Goal: Task Accomplishment & Management: Manage account settings

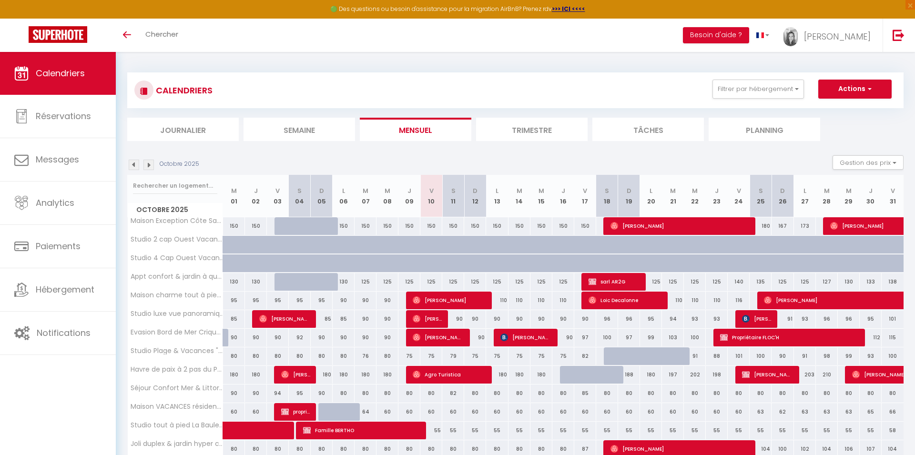
select select
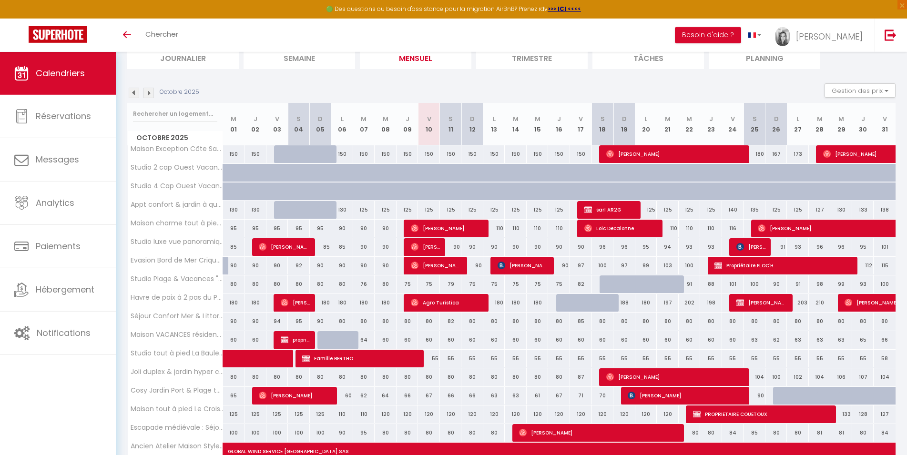
scroll to position [97, 0]
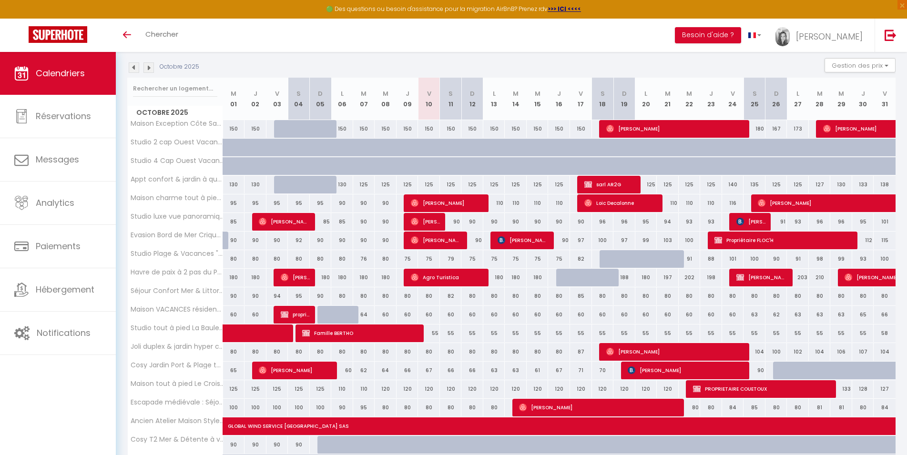
click at [602, 184] on span "sarl AR2G" at bounding box center [609, 184] width 51 height 18
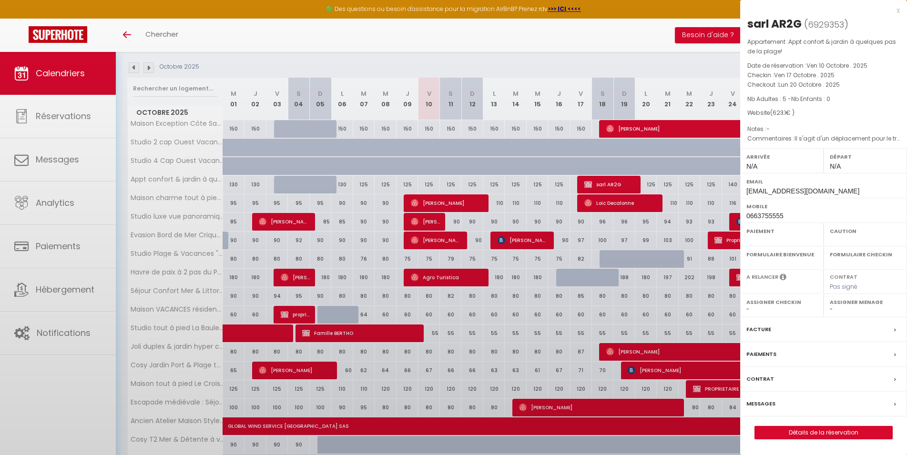
select select "OK"
select select "KO"
select select "0"
select select "1"
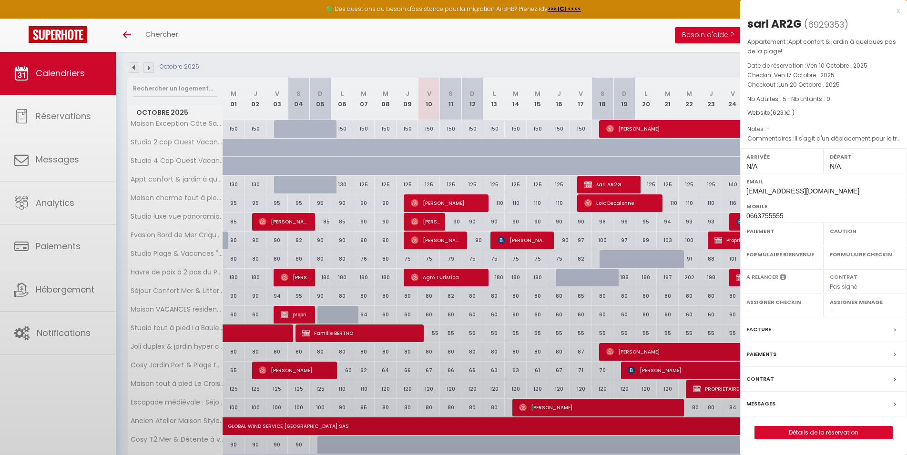
select select
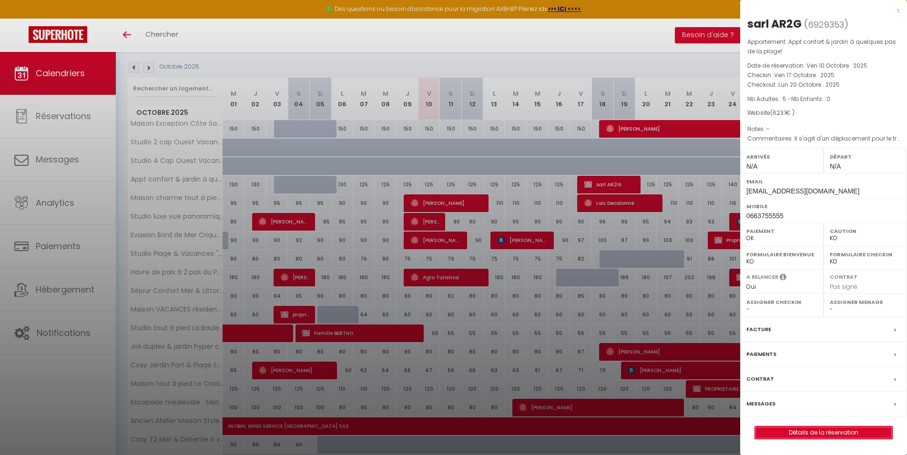
click at [800, 433] on link "Détails de la réservation" at bounding box center [823, 432] width 137 height 12
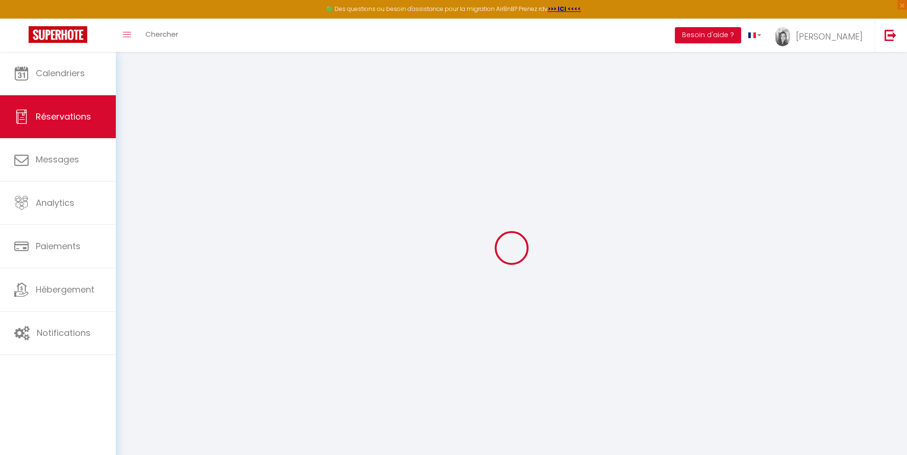
select select
checkbox input "false"
select select
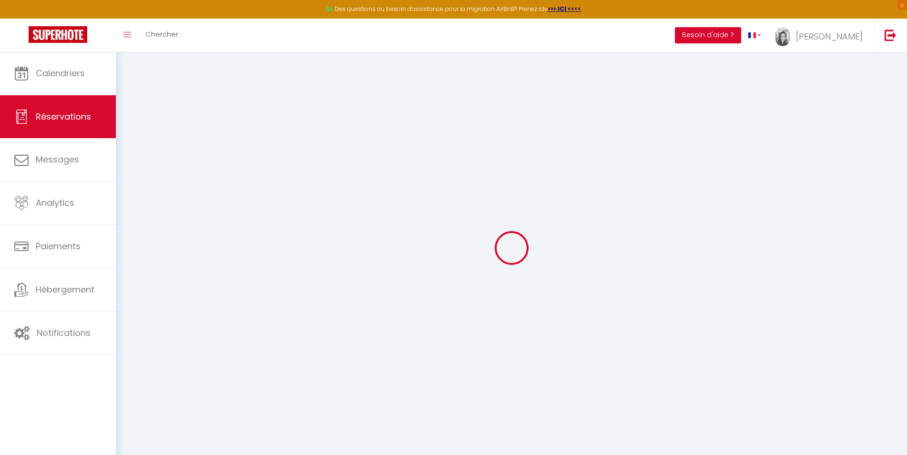
checkbox input "false"
select select
checkbox input "false"
type textarea "Il s'agit d'un déplacement pour le travail (annulation de la résa sur booking h…"
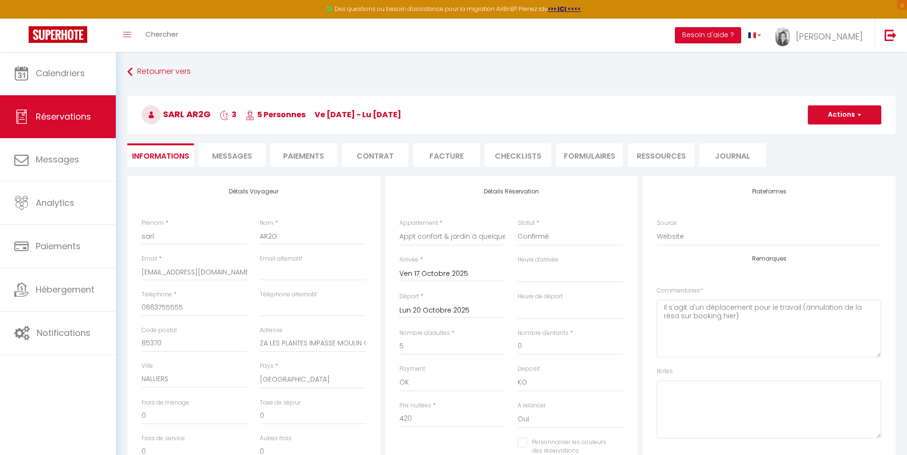
type input "180"
type input "23.1"
select select
checkbox input "false"
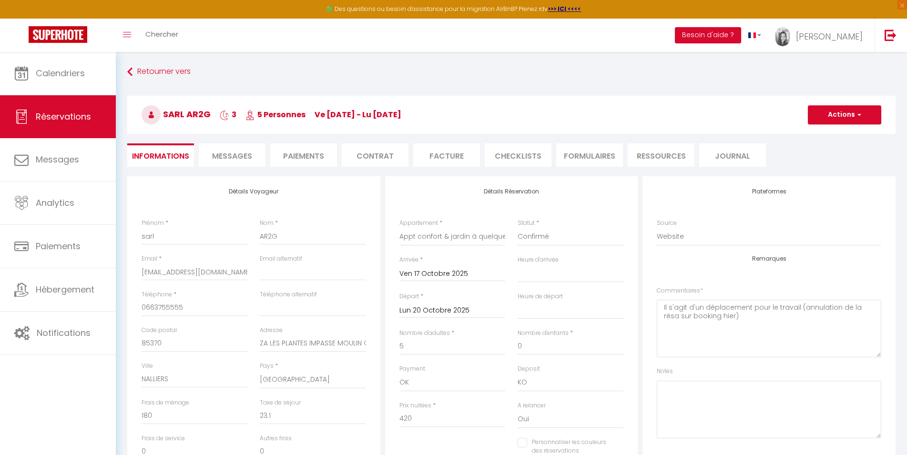
select select
click at [303, 151] on li "Paiements" at bounding box center [303, 154] width 67 height 23
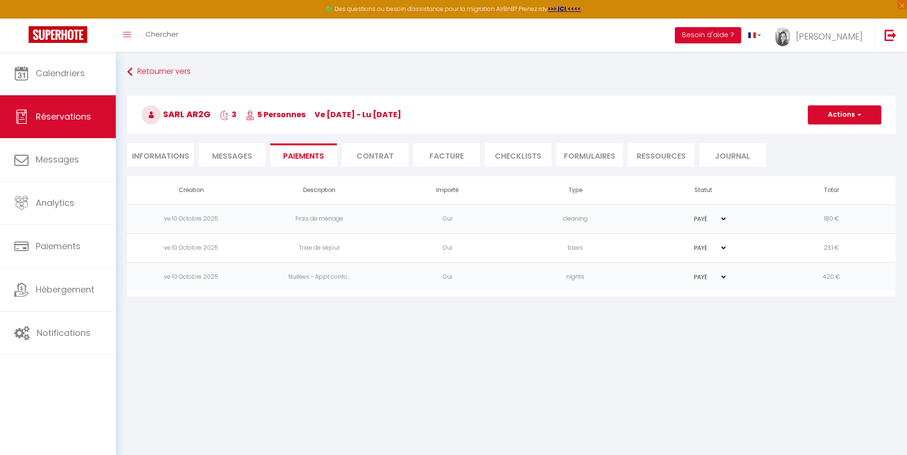
click at [226, 152] on span "Messages" at bounding box center [232, 156] width 40 height 11
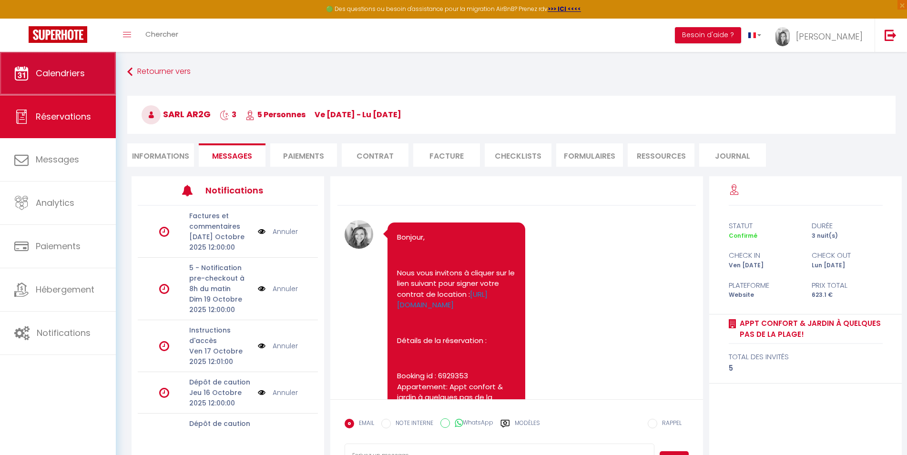
click at [64, 69] on span "Calendriers" at bounding box center [60, 73] width 49 height 12
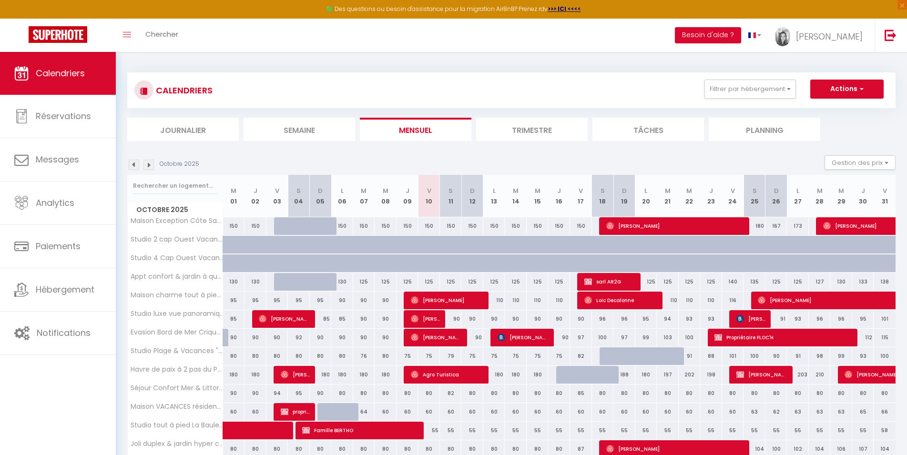
click at [431, 337] on span "[PERSON_NAME]" at bounding box center [436, 337] width 51 height 18
select select "OK"
select select "0"
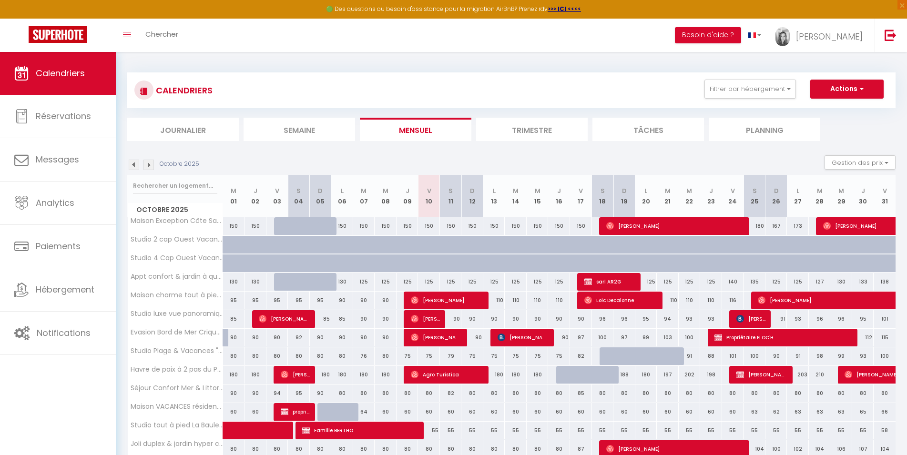
select select "1"
select select
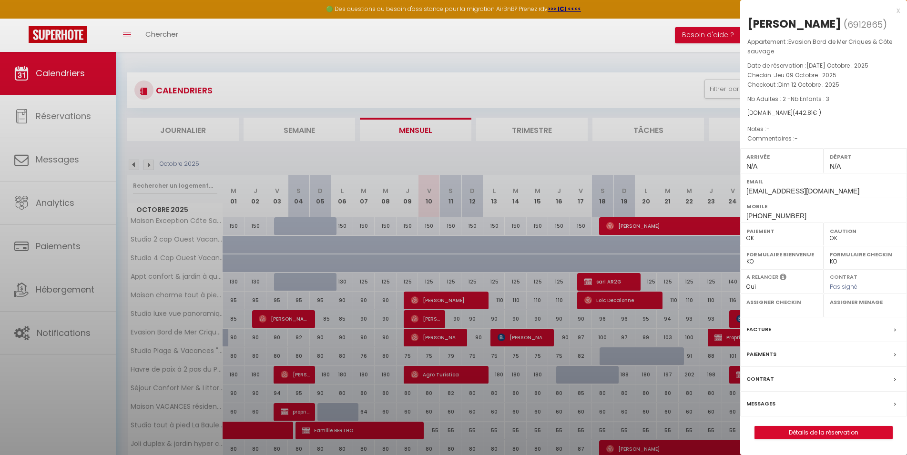
select select "26076"
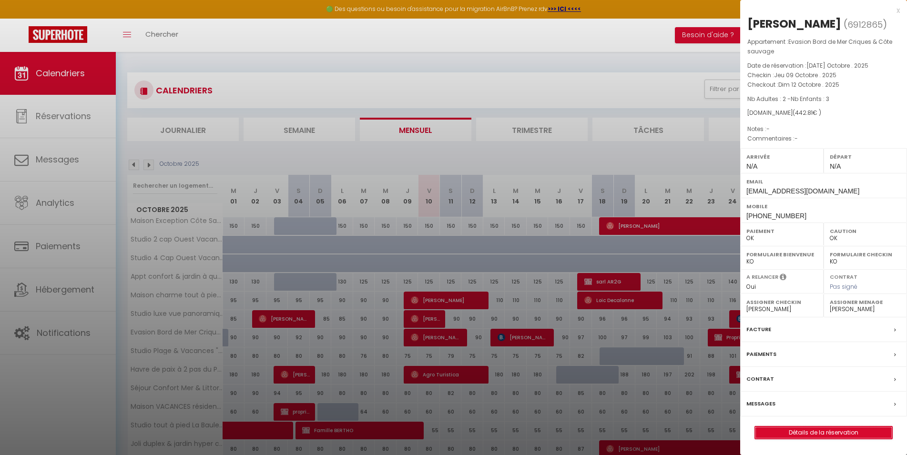
click at [848, 430] on link "Détails de la réservation" at bounding box center [823, 432] width 137 height 12
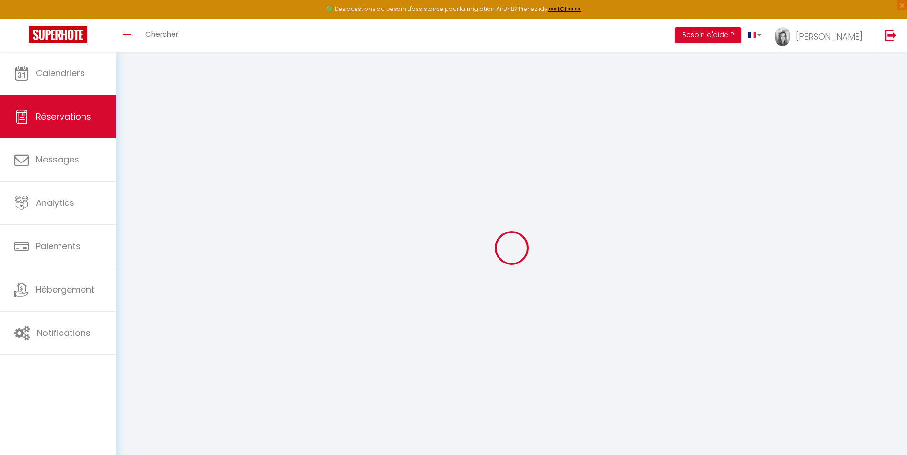
select select
checkbox input "false"
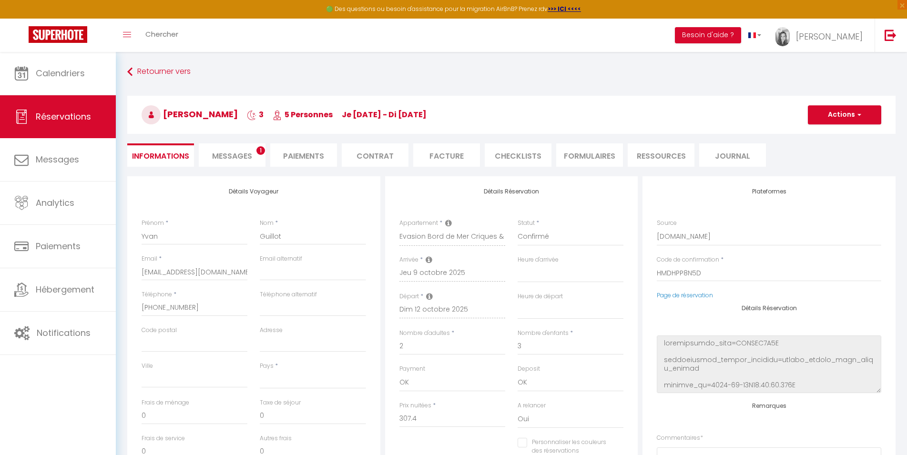
select select
type input "130"
type input "5.41"
select select
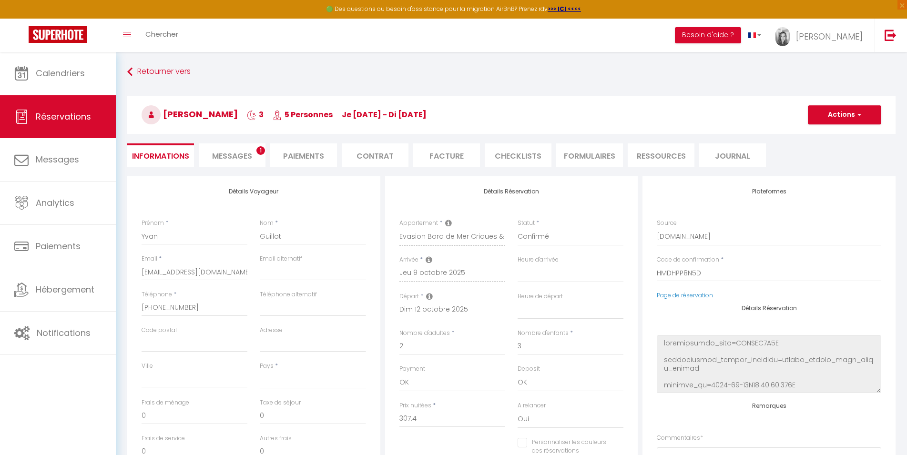
checkbox input "false"
select select
checkbox input "false"
select select
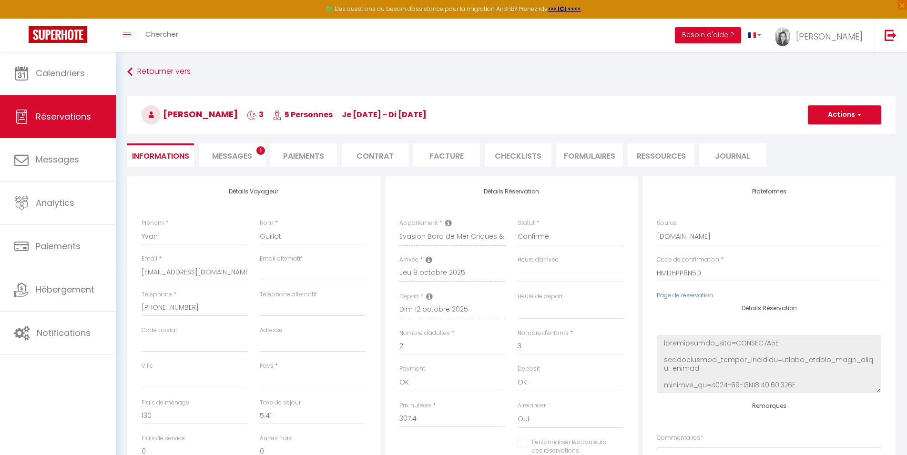
click at [231, 149] on li "Messages 1" at bounding box center [232, 154] width 67 height 23
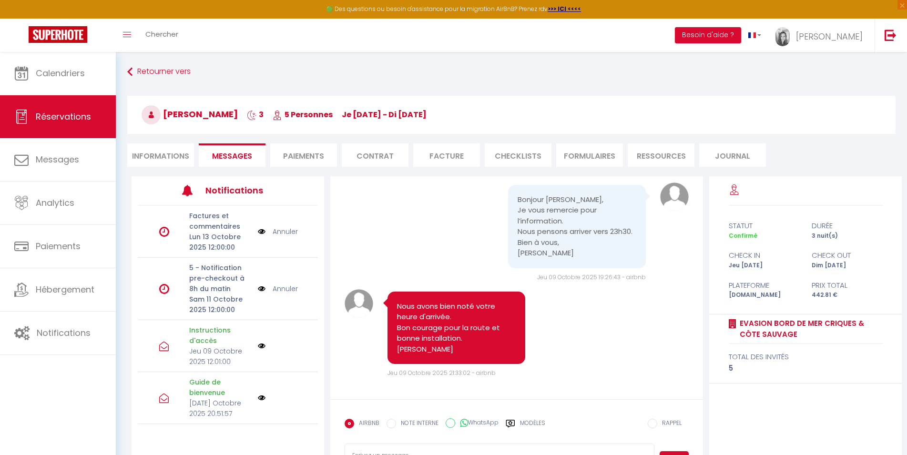
scroll to position [1472, 0]
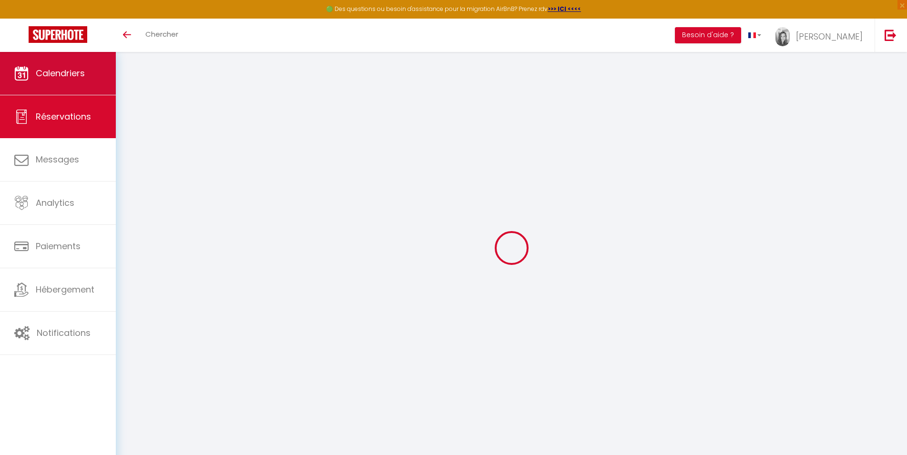
click at [60, 75] on span "Calendriers" at bounding box center [60, 73] width 49 height 12
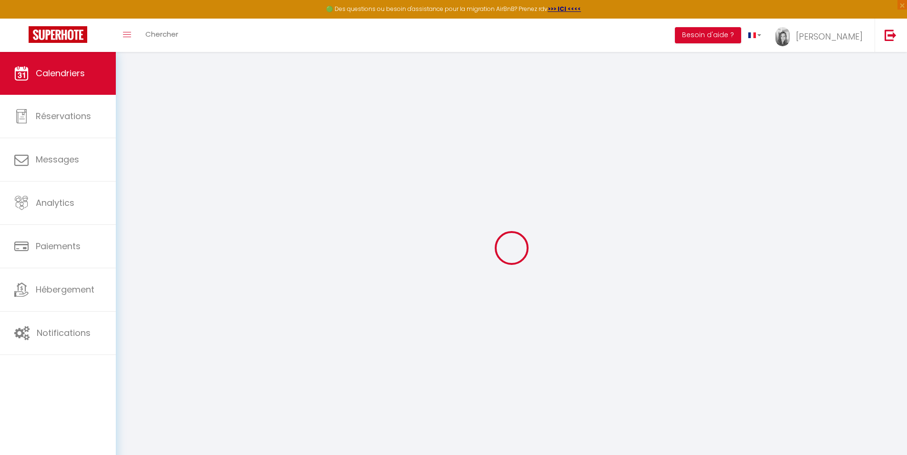
select select
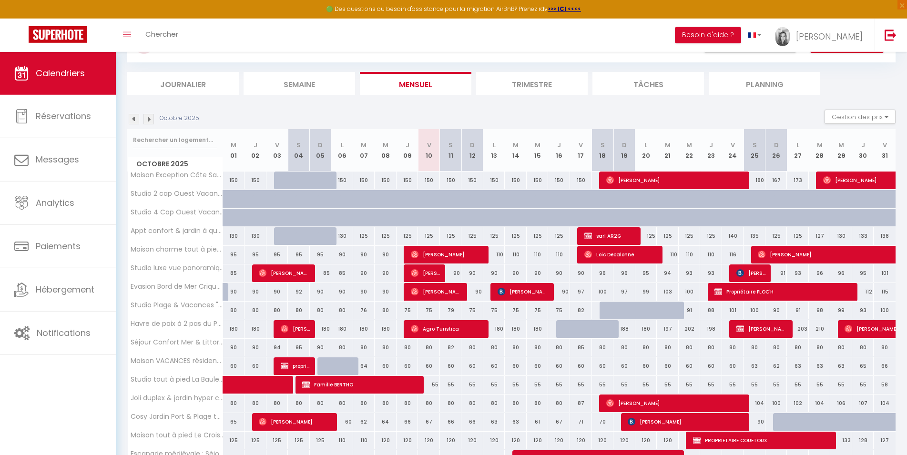
scroll to position [154, 0]
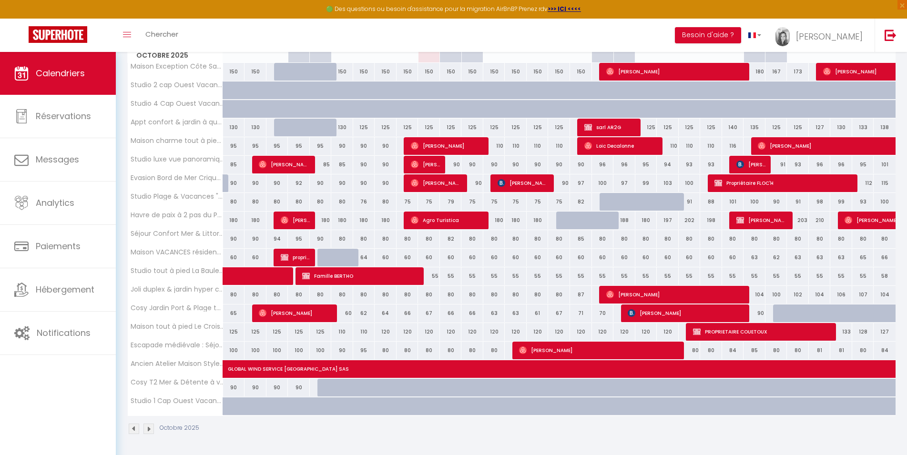
click at [716, 315] on span "[PERSON_NAME]" at bounding box center [685, 313] width 117 height 18
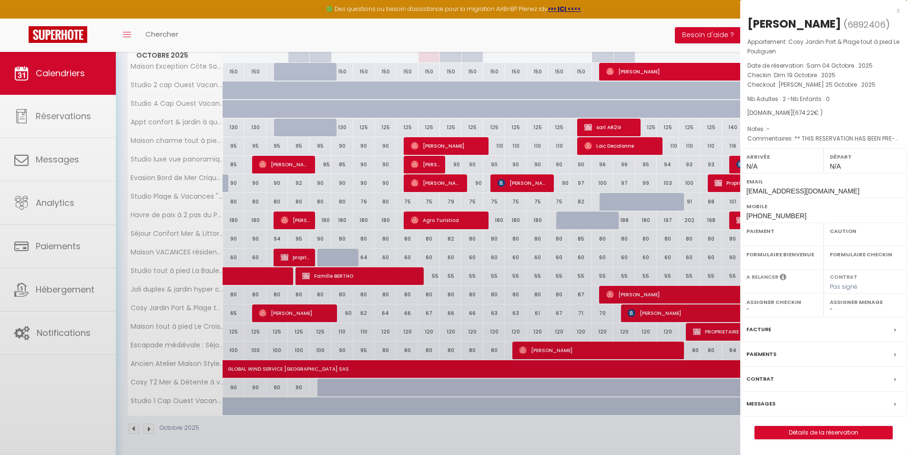
select select "OK"
select select "0"
select select "1"
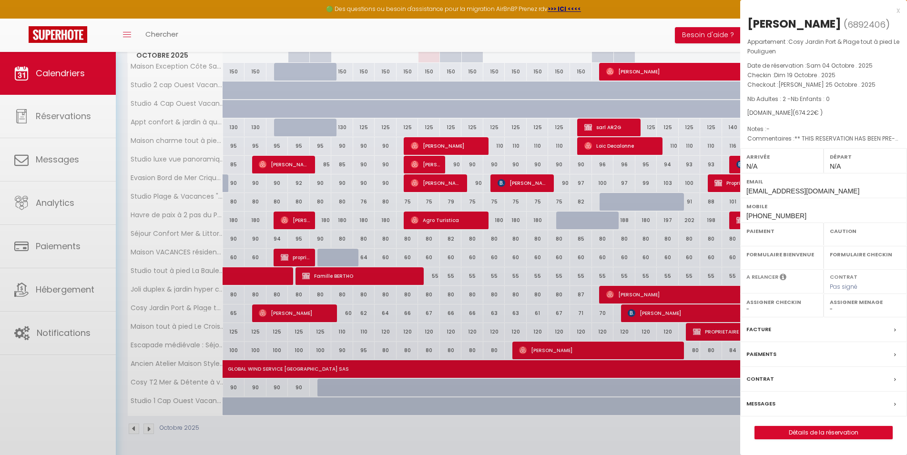
select select
select select "26076"
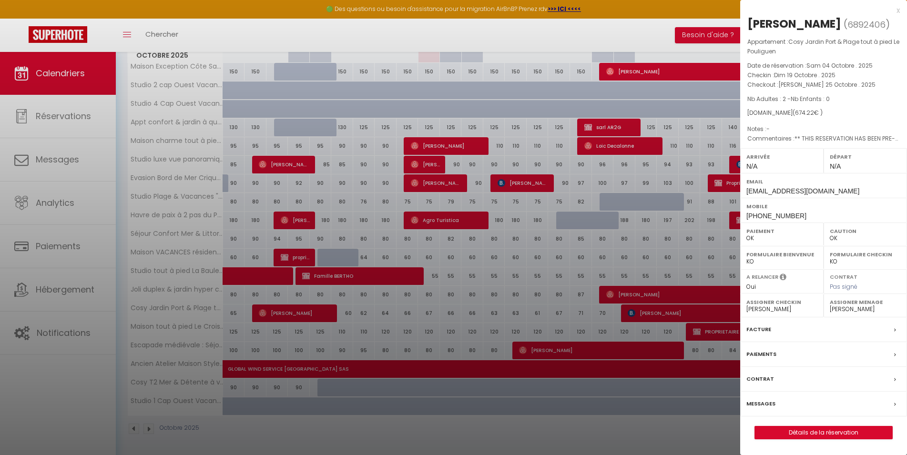
click at [716, 315] on div at bounding box center [453, 227] width 907 height 455
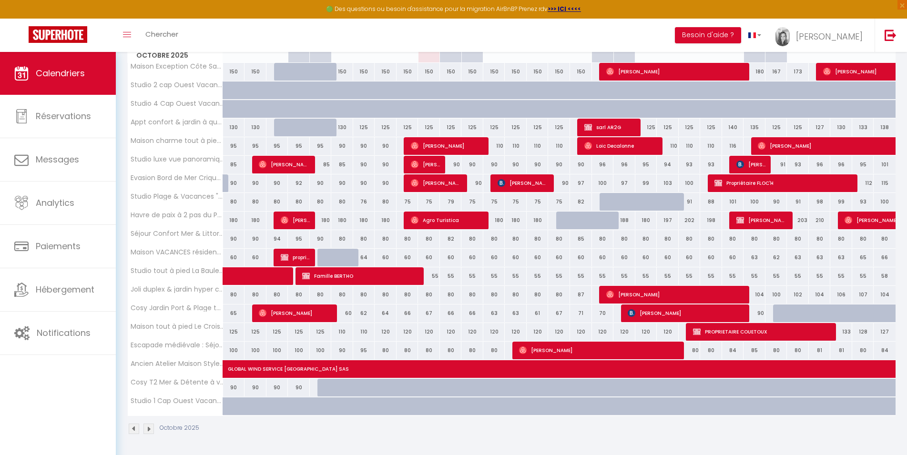
click at [716, 315] on span "[PERSON_NAME]" at bounding box center [685, 313] width 117 height 18
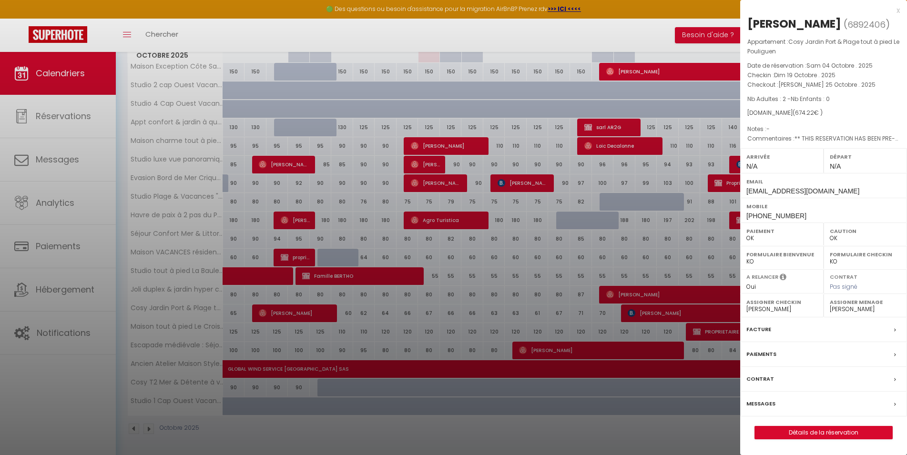
click at [716, 315] on div at bounding box center [453, 227] width 907 height 455
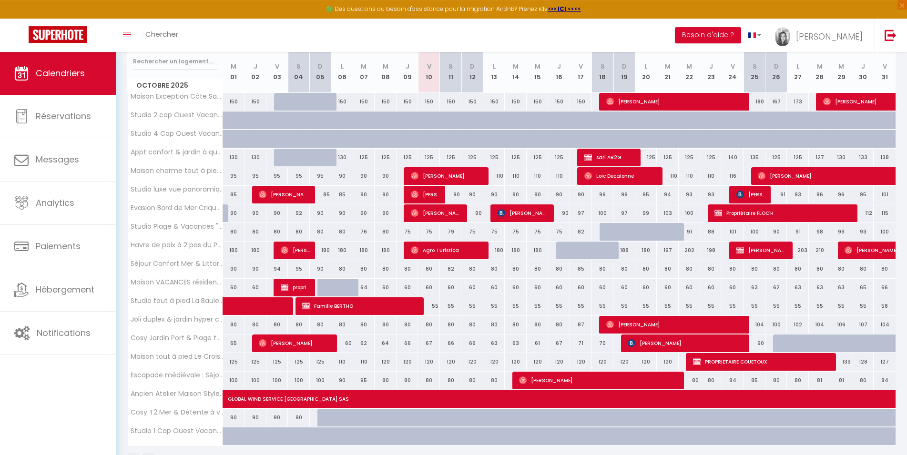
scroll to position [106, 0]
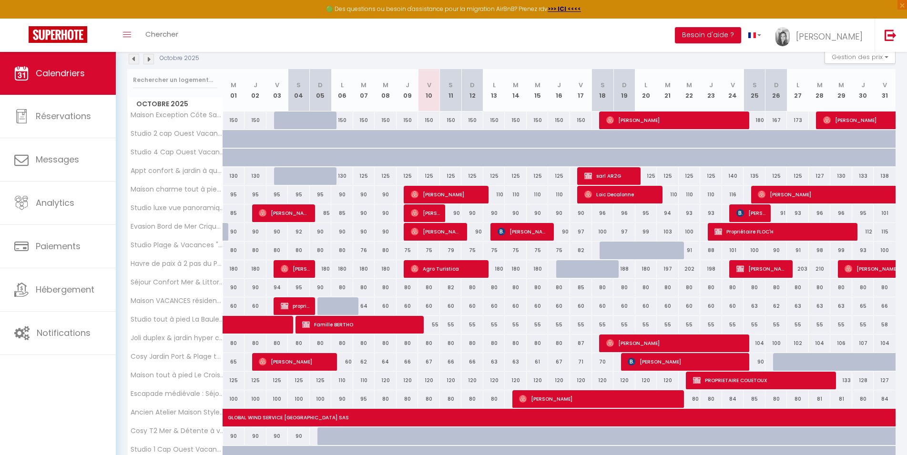
click at [136, 56] on img at bounding box center [134, 59] width 10 height 10
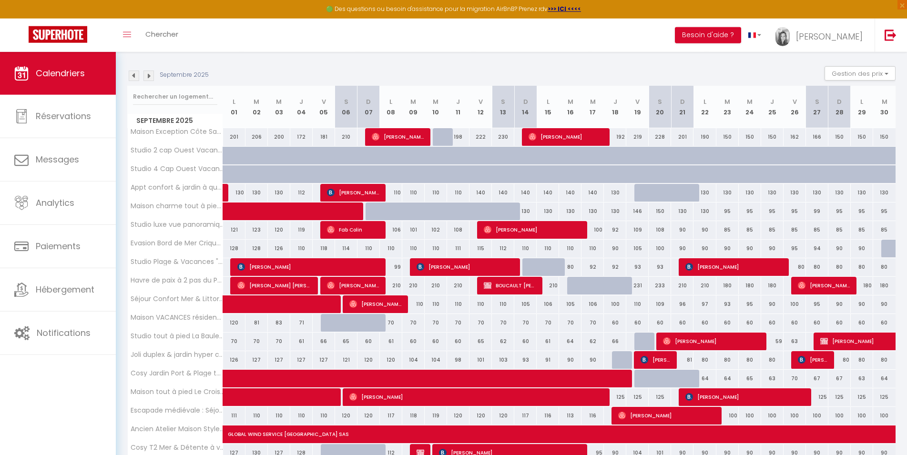
scroll to position [57, 0]
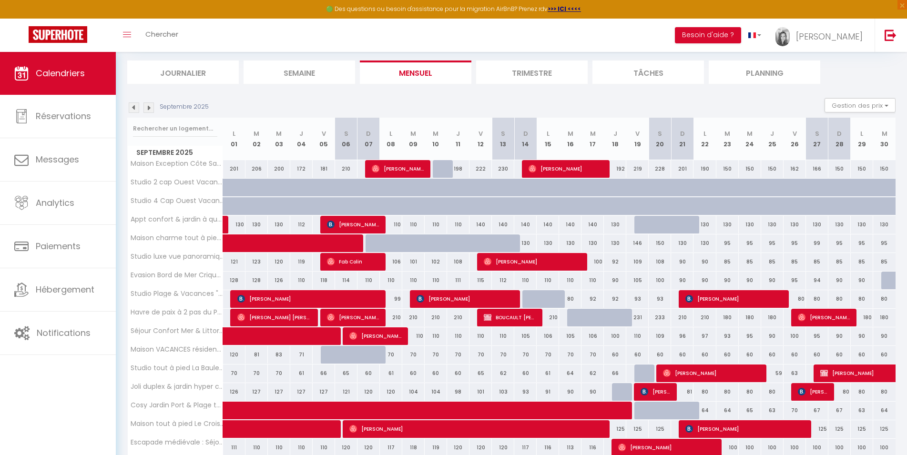
click at [144, 107] on img at bounding box center [148, 107] width 10 height 10
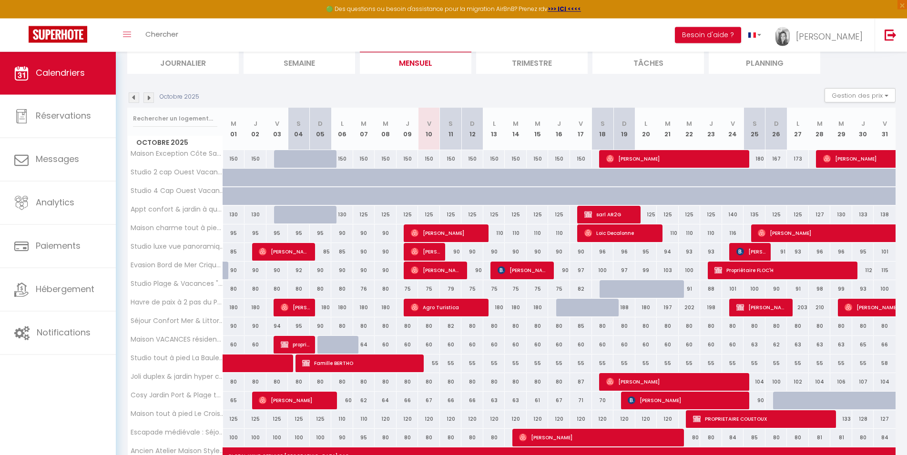
scroll to position [0, 0]
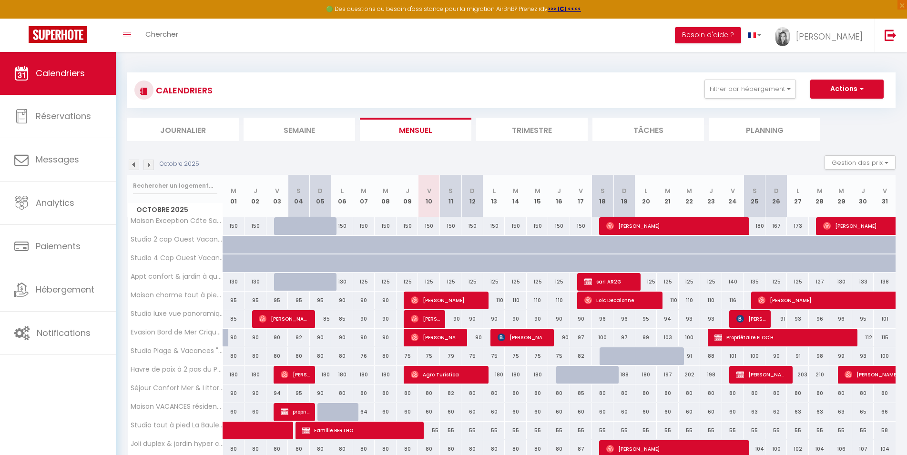
click at [135, 166] on img at bounding box center [134, 165] width 10 height 10
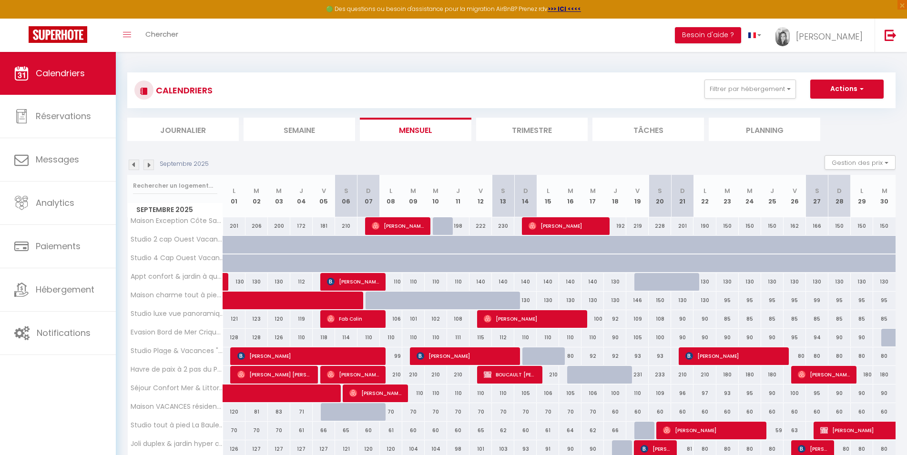
scroll to position [154, 0]
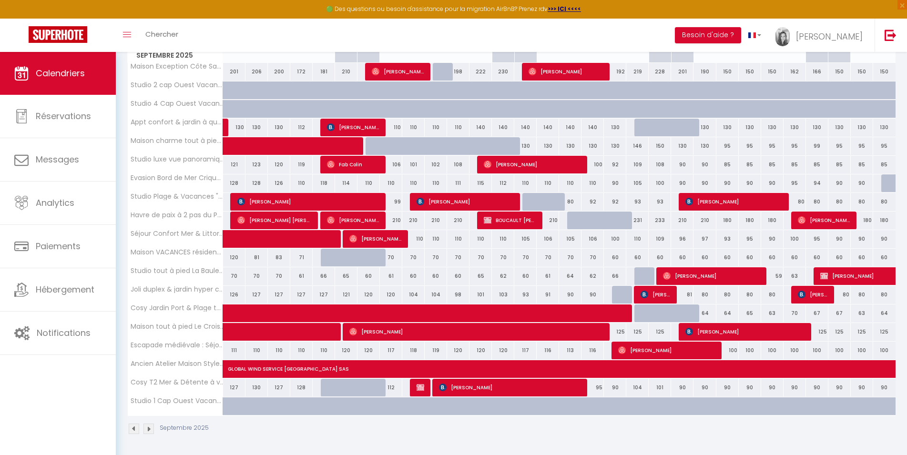
click at [481, 388] on span "pierre launois" at bounding box center [510, 387] width 142 height 18
select select "45563"
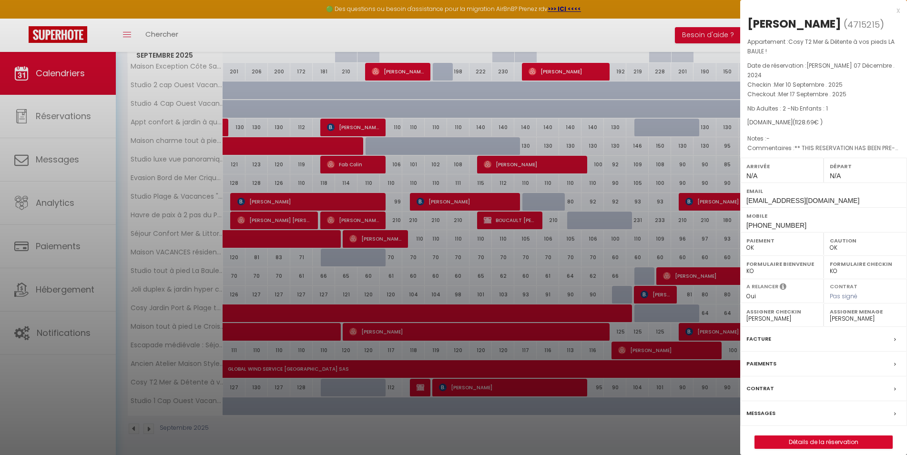
click at [592, 40] on div at bounding box center [453, 227] width 907 height 455
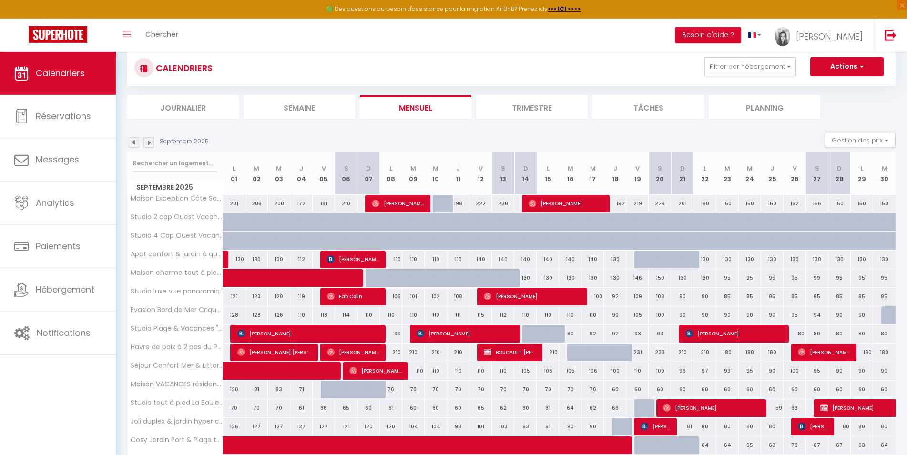
scroll to position [0, 0]
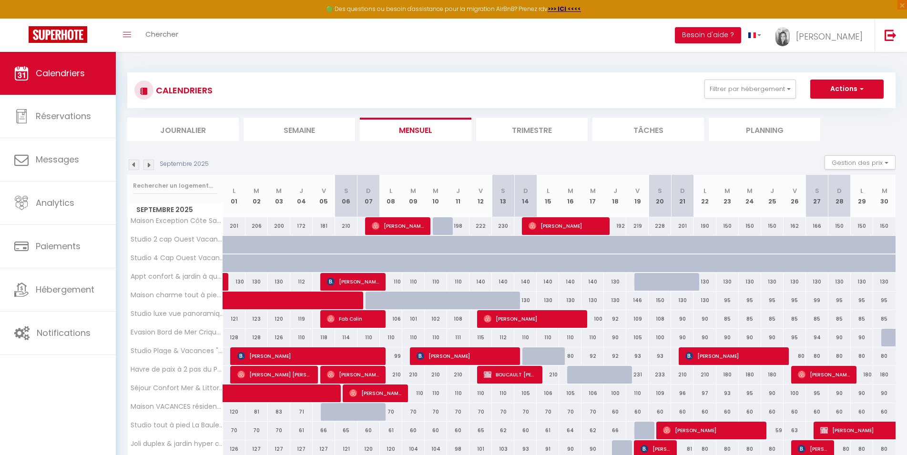
click at [150, 165] on img at bounding box center [148, 165] width 10 height 10
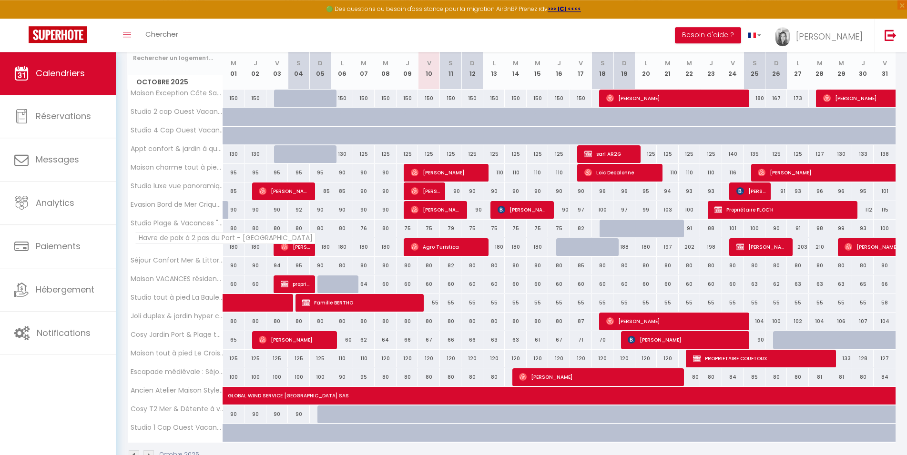
scroll to position [9, 0]
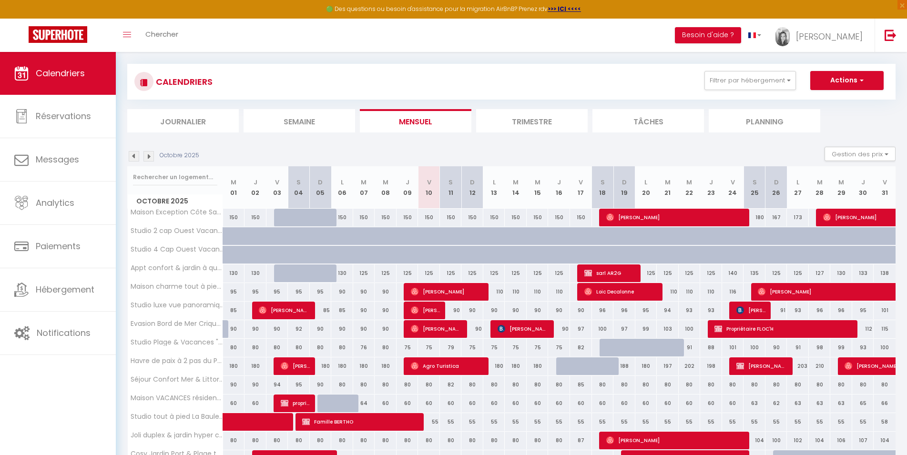
click at [150, 158] on img at bounding box center [148, 156] width 10 height 10
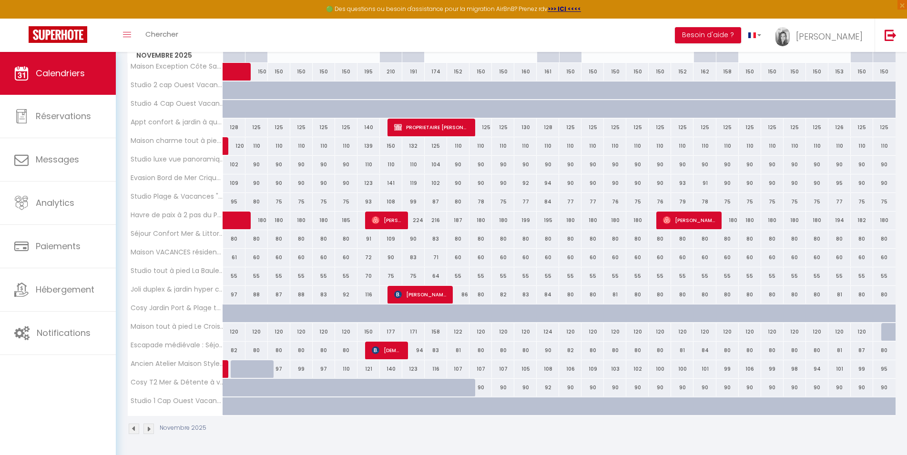
scroll to position [106, 0]
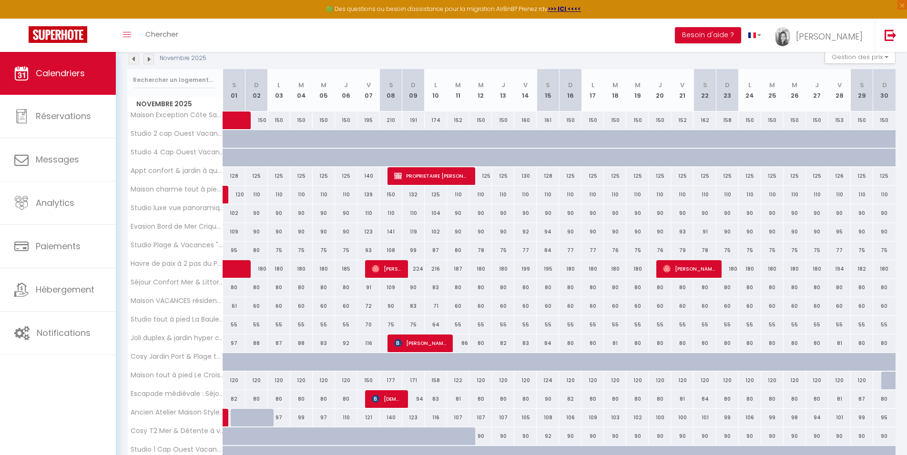
click at [133, 60] on img at bounding box center [134, 59] width 10 height 10
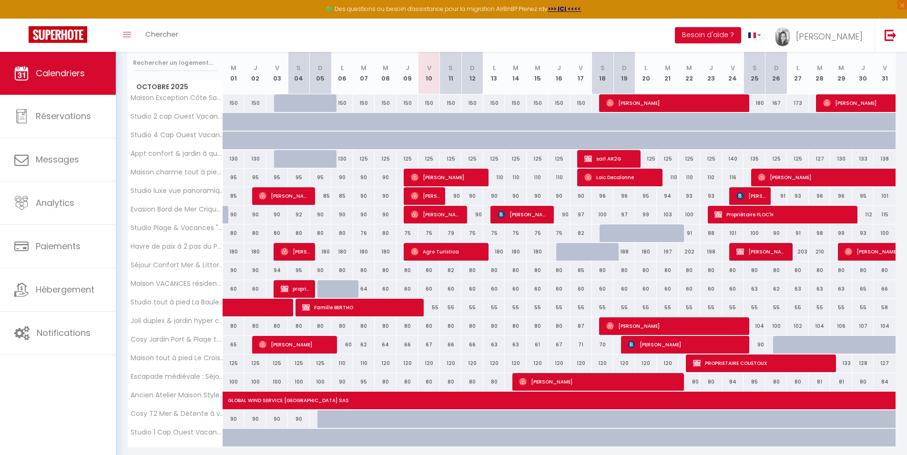
scroll to position [101, 0]
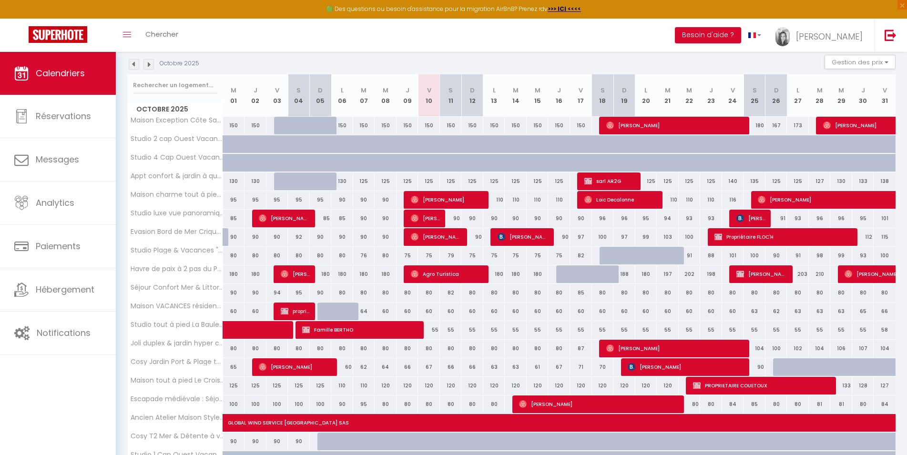
click at [132, 67] on img at bounding box center [134, 64] width 10 height 10
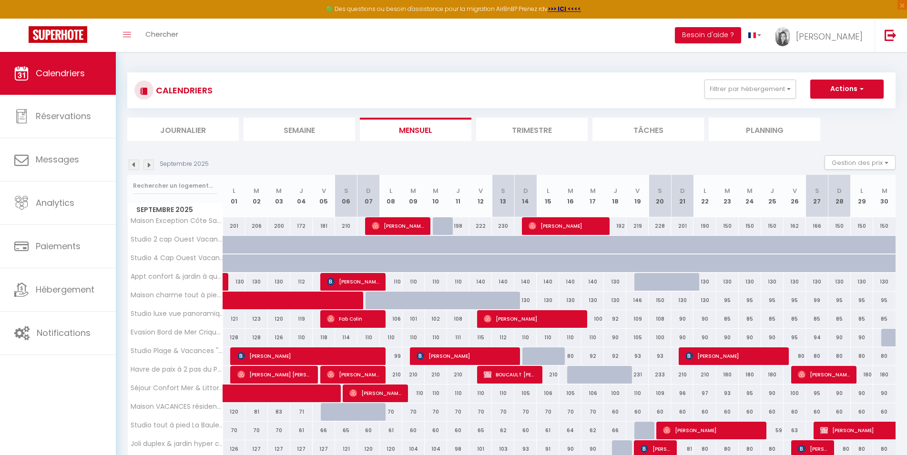
scroll to position [49, 0]
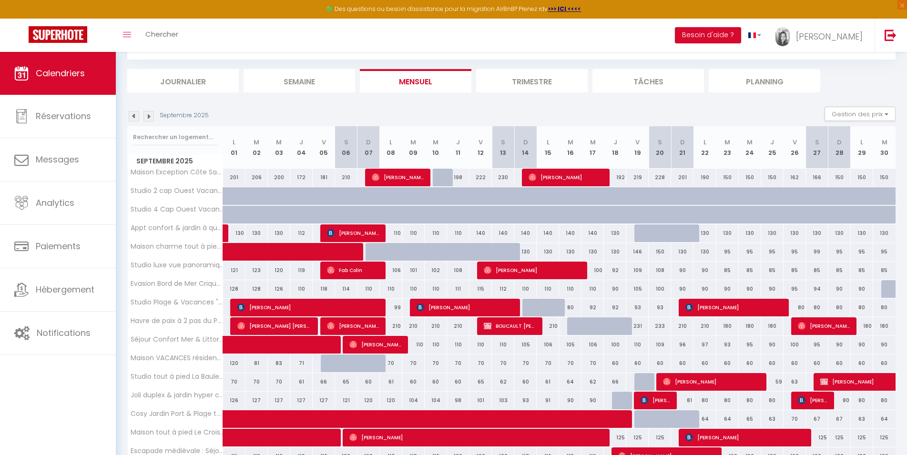
click at [344, 232] on span "BOUSSEAU SYLVIE" at bounding box center [353, 233] width 52 height 18
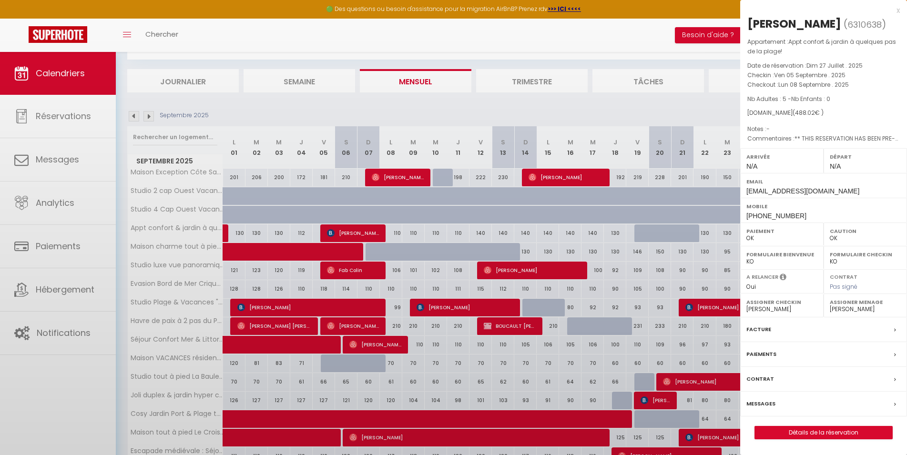
select select
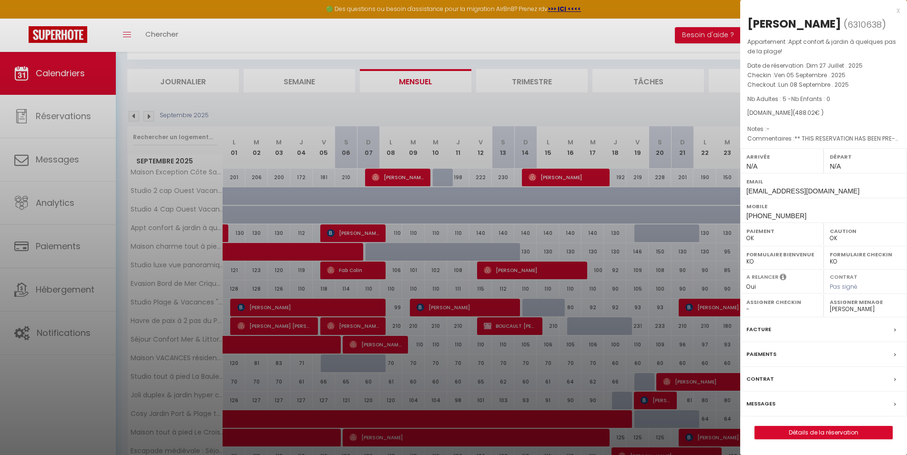
click at [382, 107] on div at bounding box center [453, 227] width 907 height 455
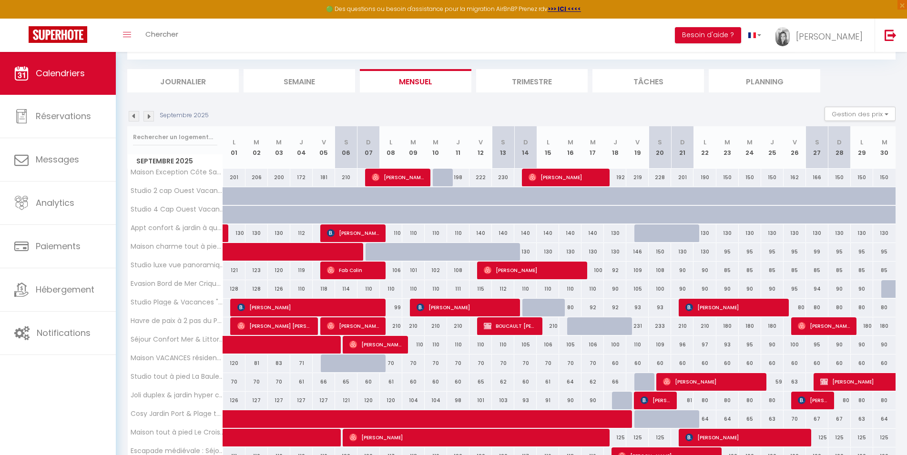
click at [147, 114] on img at bounding box center [148, 116] width 10 height 10
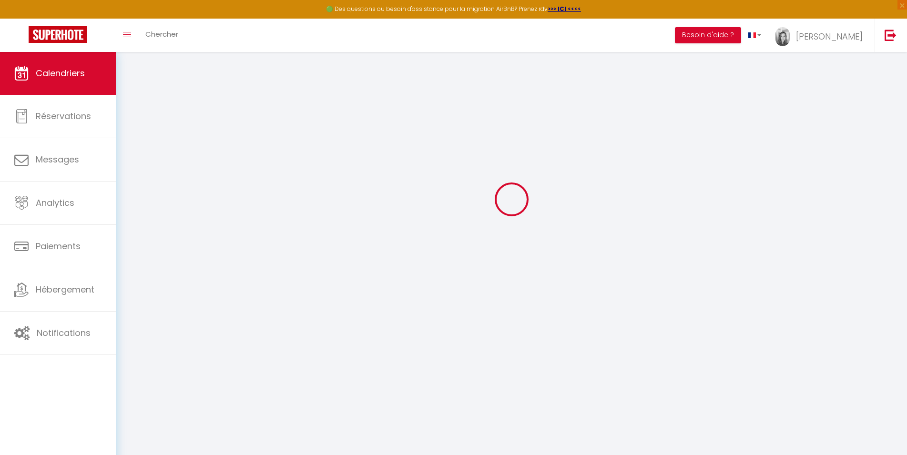
select select "0"
select select "45563"
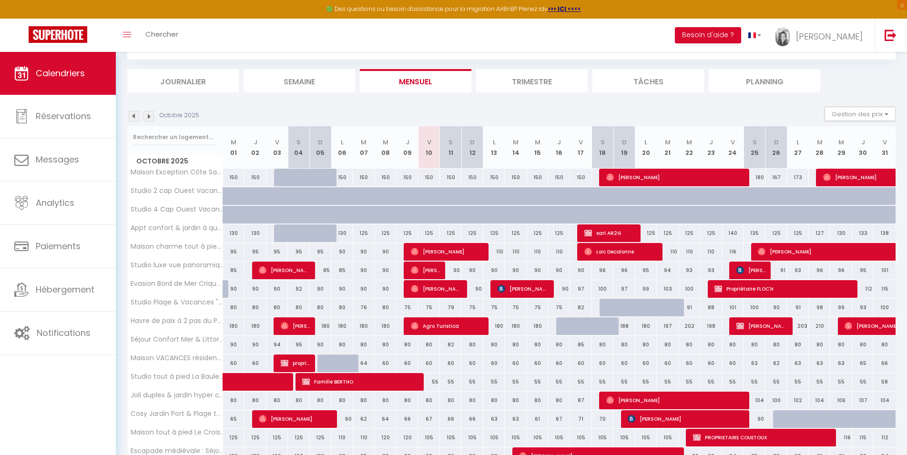
click at [609, 232] on span "sarl AR2G" at bounding box center [609, 233] width 51 height 18
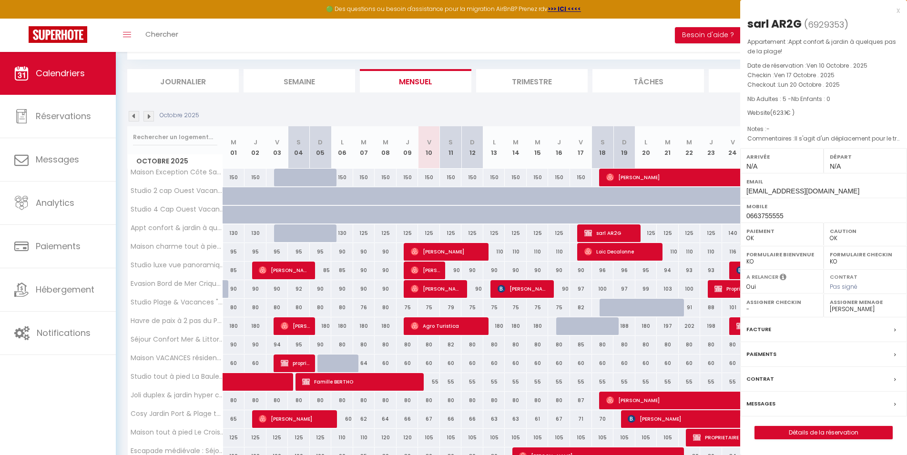
select select "KO"
select select "49230"
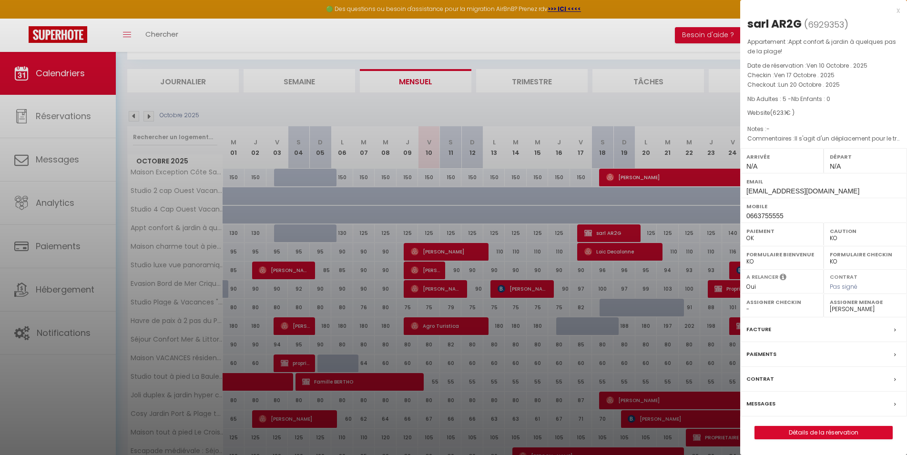
click at [648, 110] on div at bounding box center [453, 227] width 907 height 455
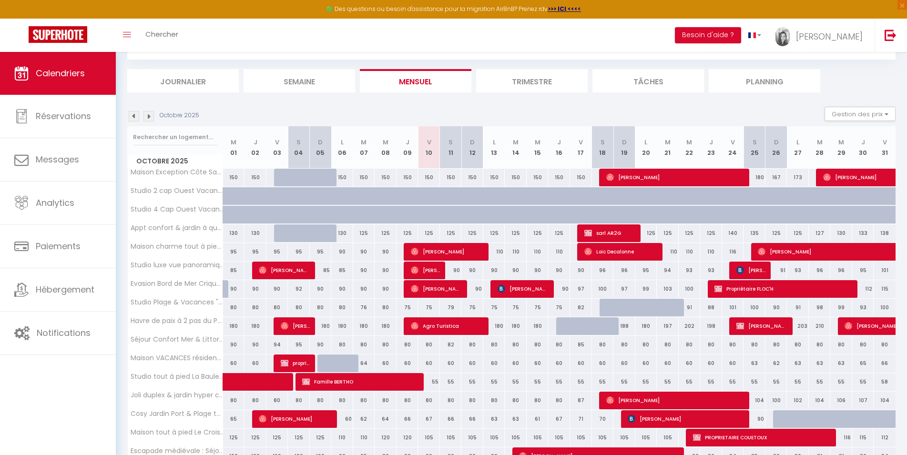
click at [133, 118] on img at bounding box center [134, 116] width 10 height 10
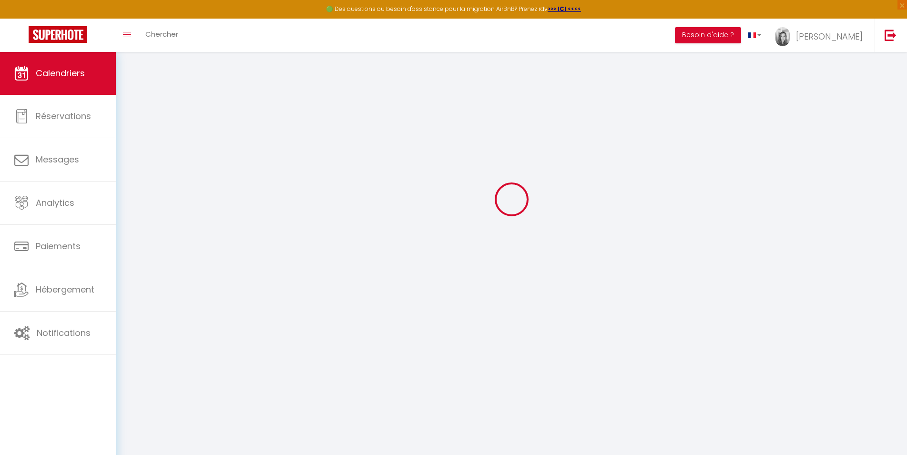
select select "KO"
select select "0"
select select "49230"
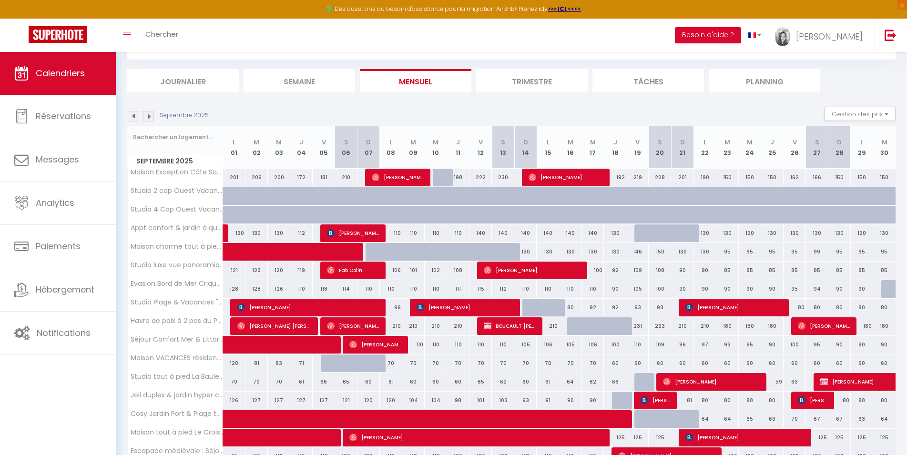
click at [357, 234] on span "BOUSSEAU SYLVIE" at bounding box center [353, 233] width 52 height 18
select select "OK"
select select "45563"
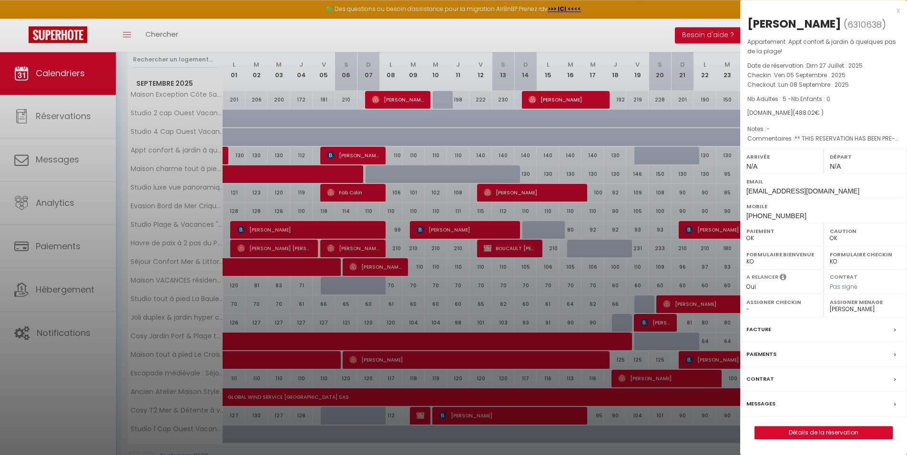
scroll to position [146, 0]
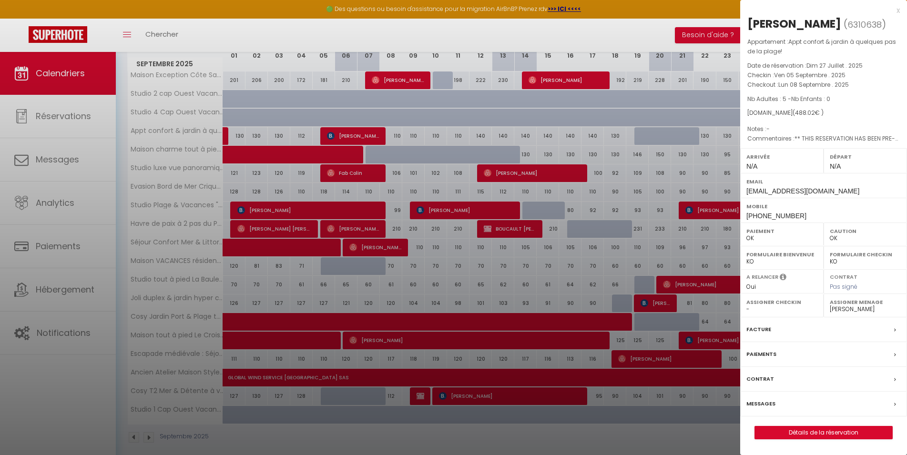
click at [503, 33] on div at bounding box center [453, 227] width 907 height 455
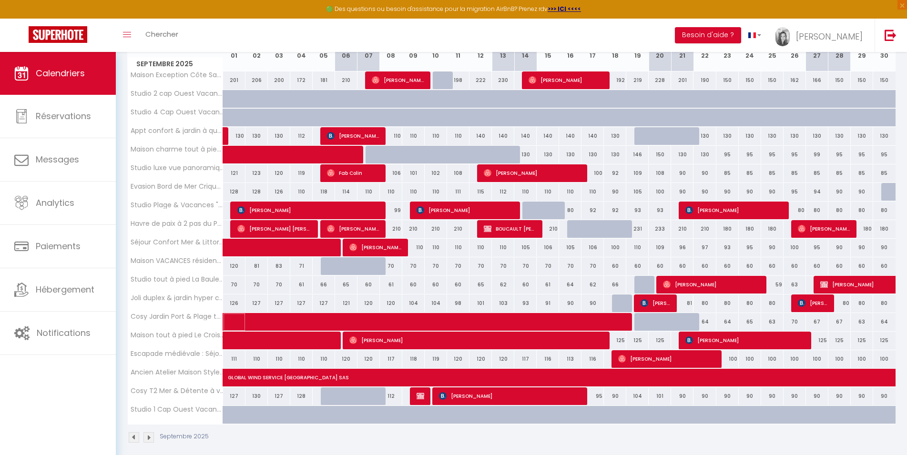
click at [282, 317] on span at bounding box center [434, 322] width 394 height 18
select select "26076"
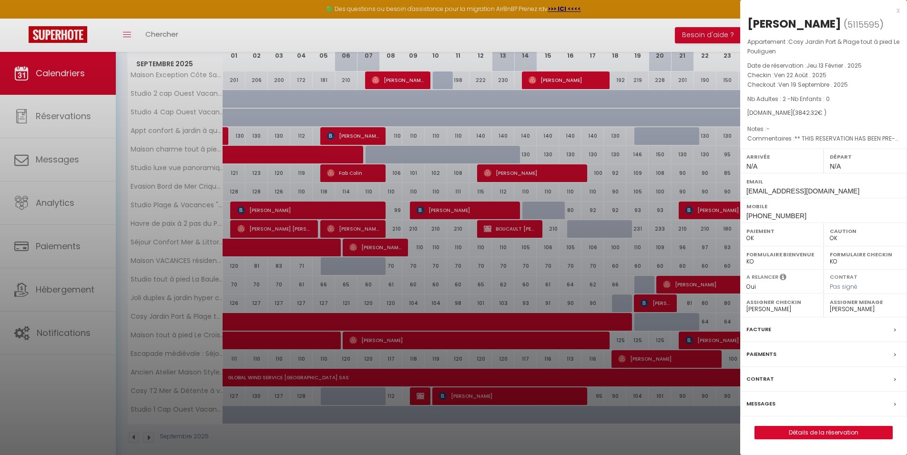
click at [633, 434] on div at bounding box center [453, 227] width 907 height 455
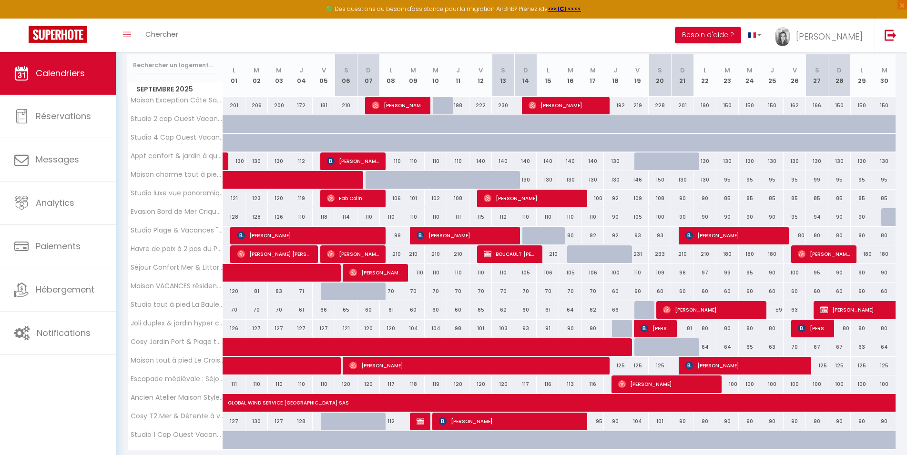
scroll to position [97, 0]
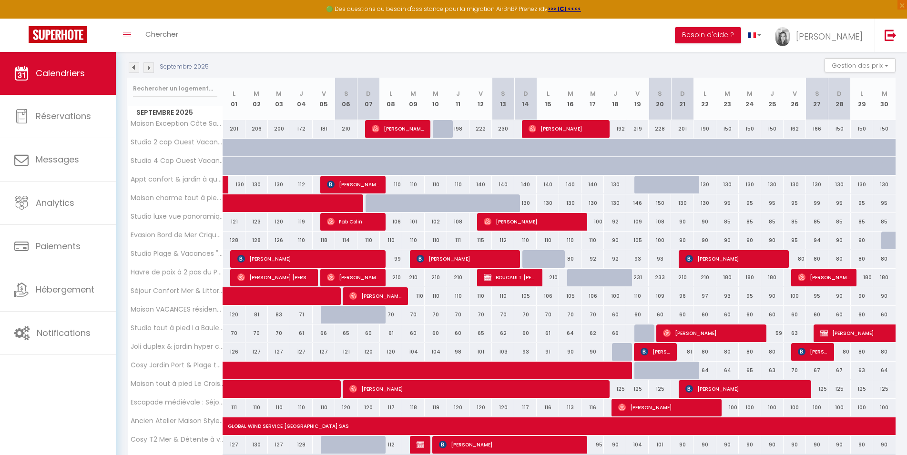
click at [150, 68] on img at bounding box center [148, 67] width 10 height 10
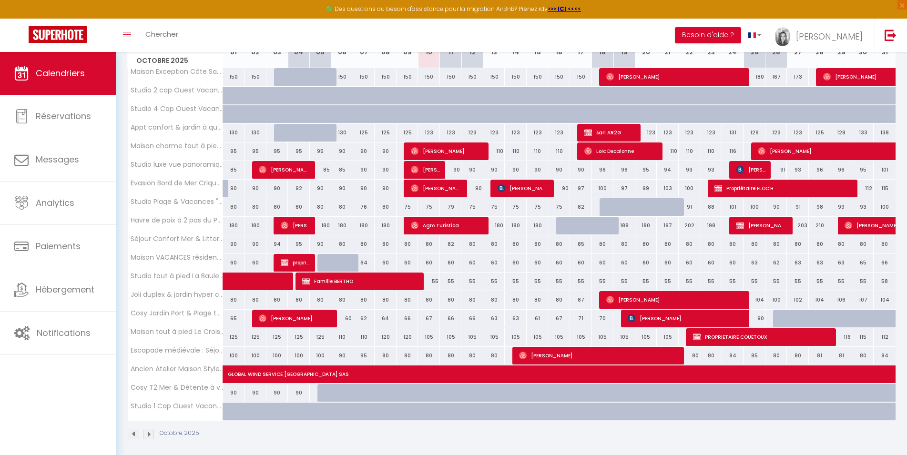
scroll to position [101, 0]
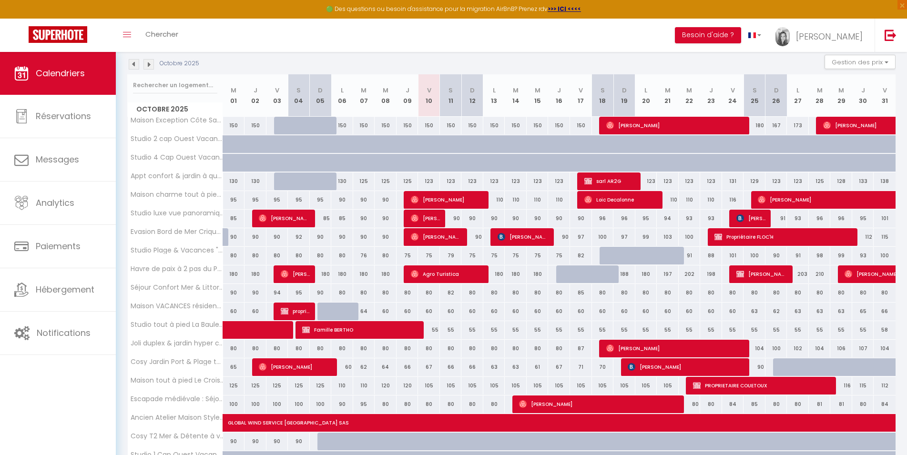
click at [135, 58] on div "Octobre 2025 Gestion des prix Nb Nuits minimum Règles Disponibilité" at bounding box center [511, 65] width 768 height 20
click at [134, 62] on img at bounding box center [134, 64] width 10 height 10
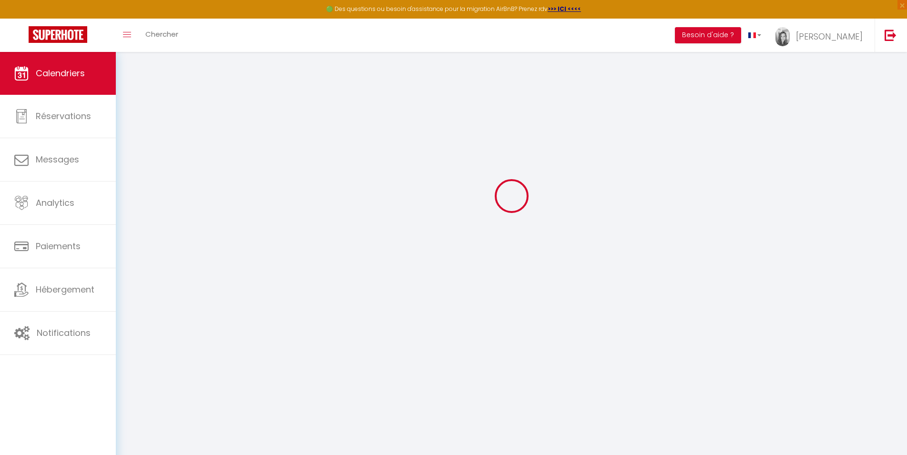
scroll to position [52, 0]
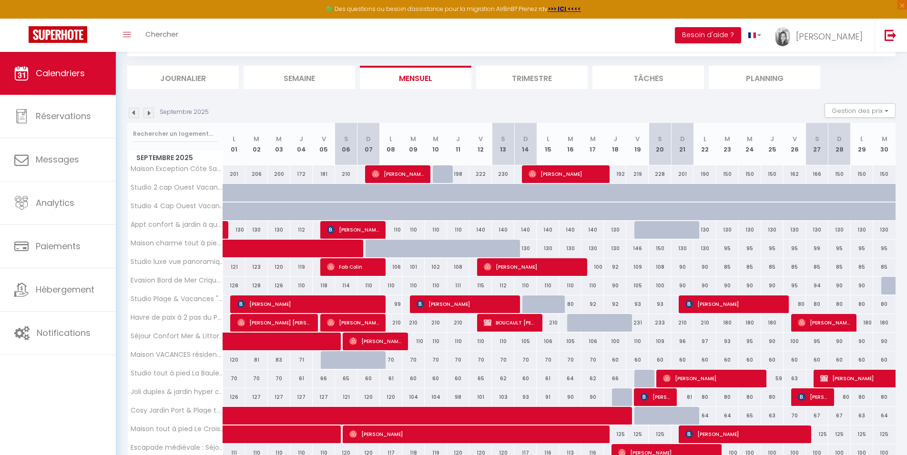
click at [723, 379] on span "Thierry Brard" at bounding box center [711, 378] width 97 height 18
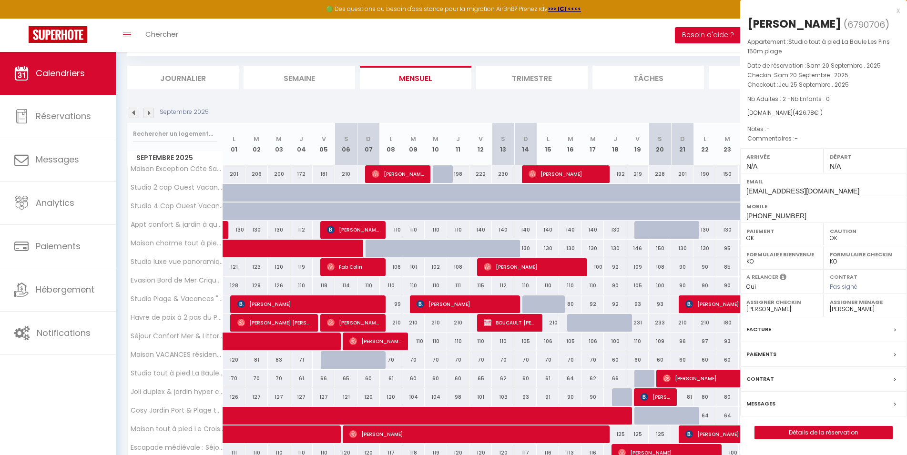
select select
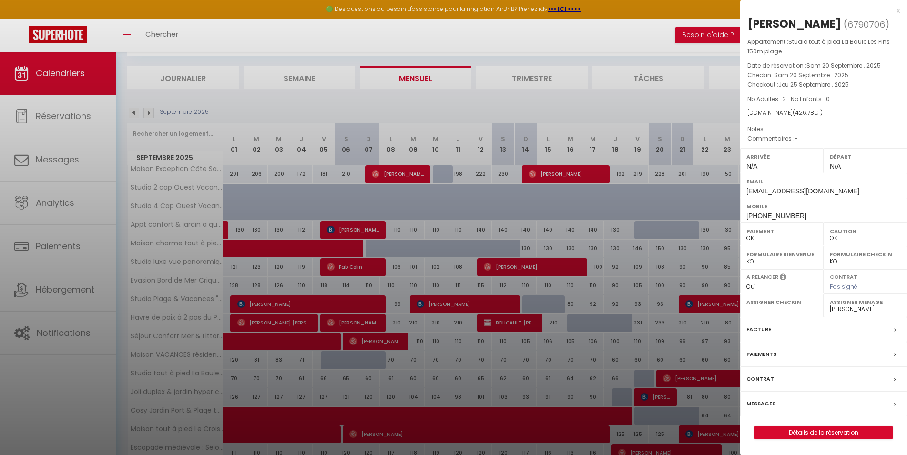
click at [647, 101] on div at bounding box center [453, 227] width 907 height 455
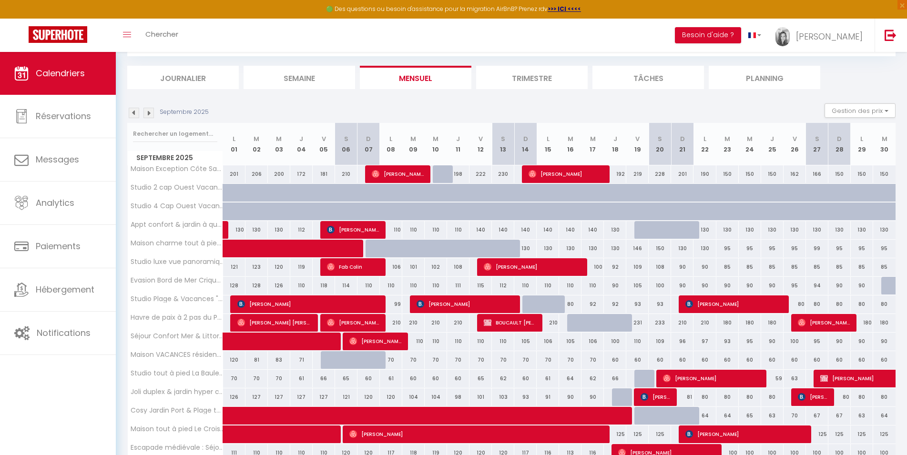
click at [677, 378] on span "Thierry Brard" at bounding box center [711, 378] width 97 height 18
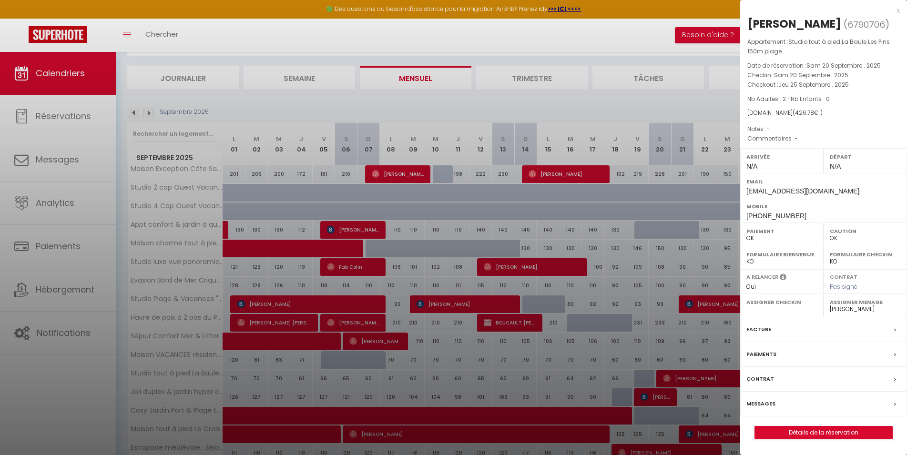
click at [666, 104] on div at bounding box center [453, 227] width 907 height 455
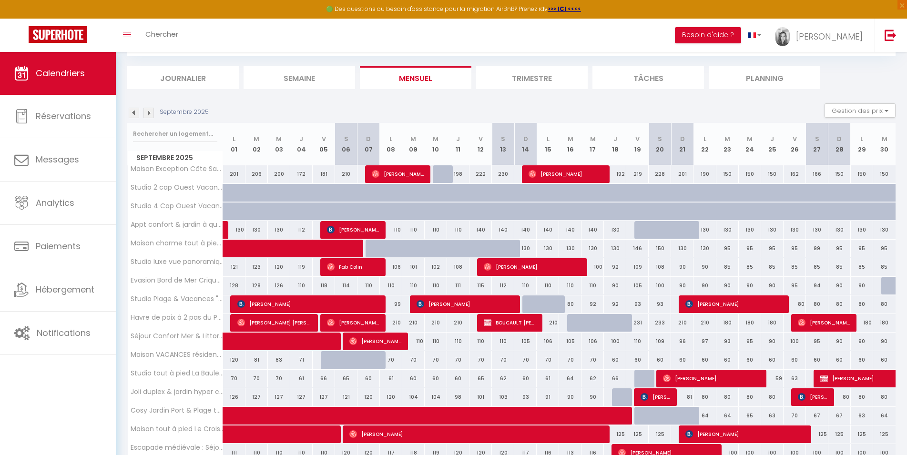
click at [839, 379] on span "Gérard HAMEL" at bounding box center [896, 378] width 153 height 18
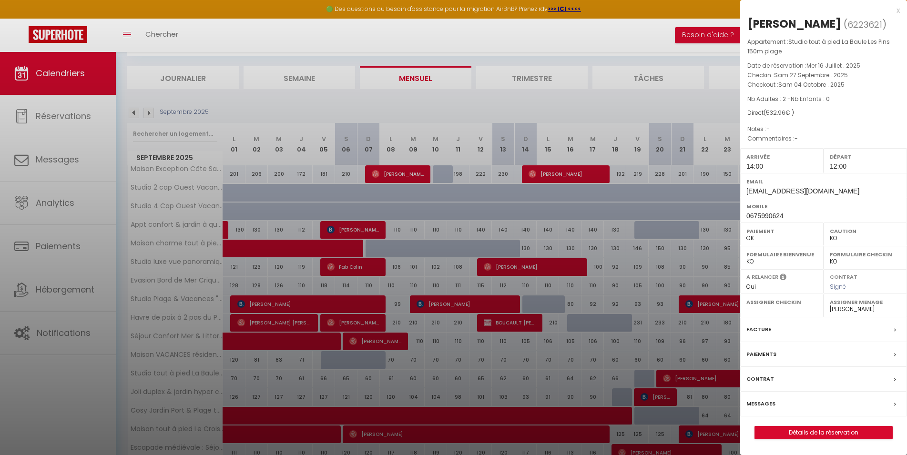
click at [661, 101] on div at bounding box center [453, 227] width 907 height 455
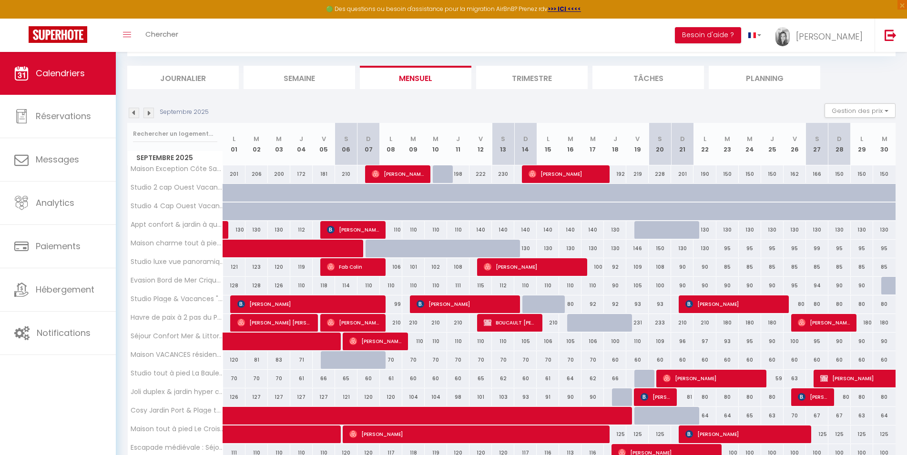
click at [855, 376] on span "Gérard HAMEL" at bounding box center [896, 378] width 153 height 18
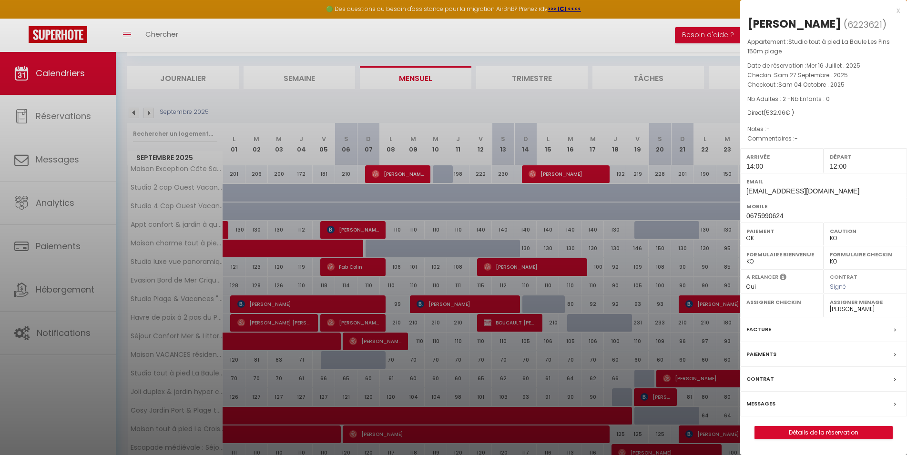
click at [586, 97] on div at bounding box center [453, 227] width 907 height 455
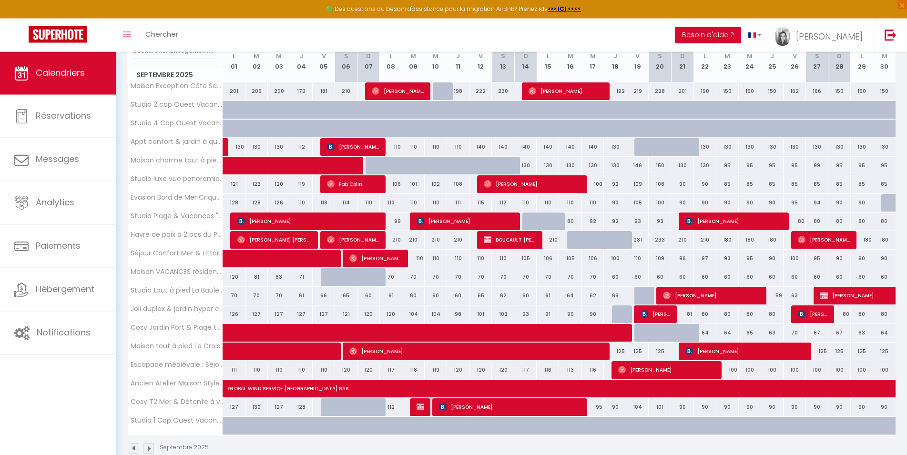
scroll to position [149, 0]
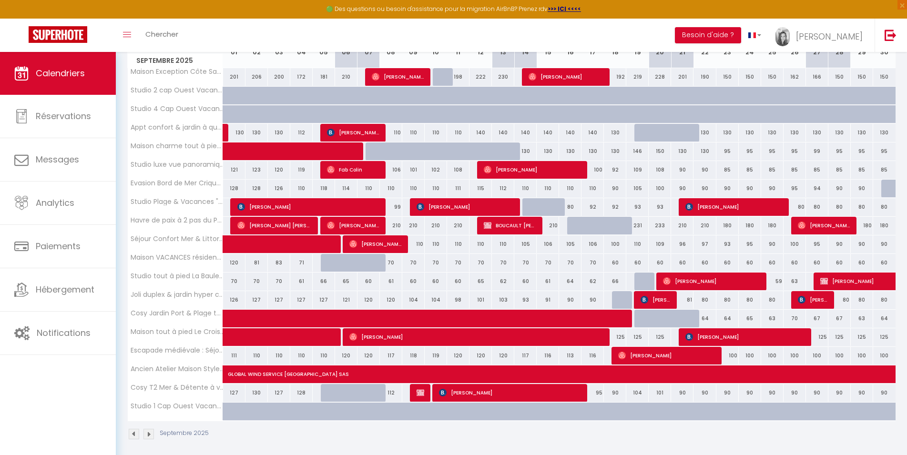
click at [645, 301] on img at bounding box center [644, 300] width 8 height 8
select select "OK"
select select "26076"
select select "49230"
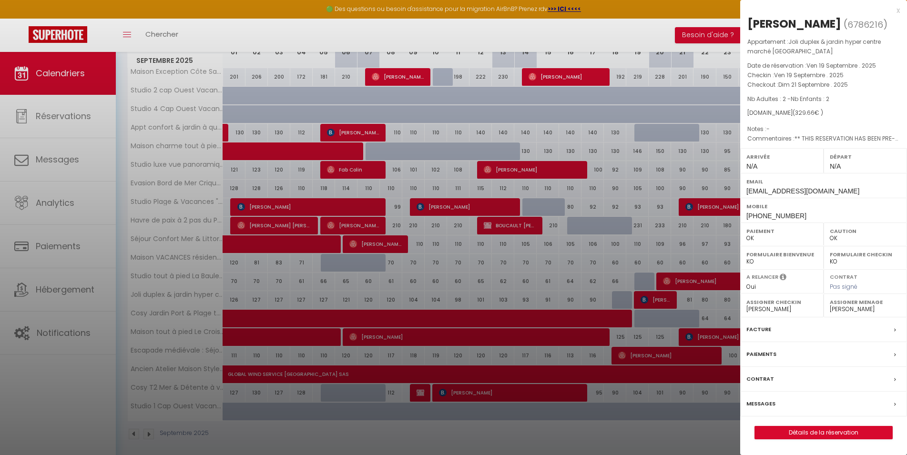
click at [650, 35] on div at bounding box center [453, 227] width 907 height 455
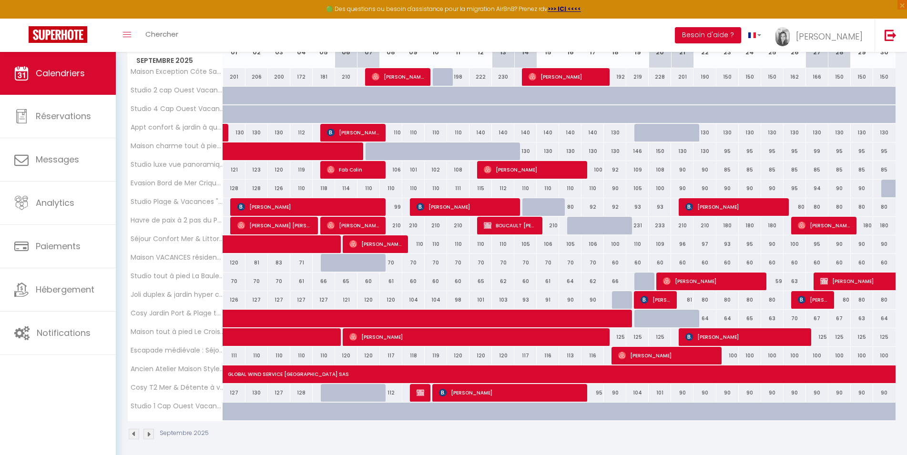
click at [818, 299] on span "ludovic pieri" at bounding box center [812, 300] width 30 height 18
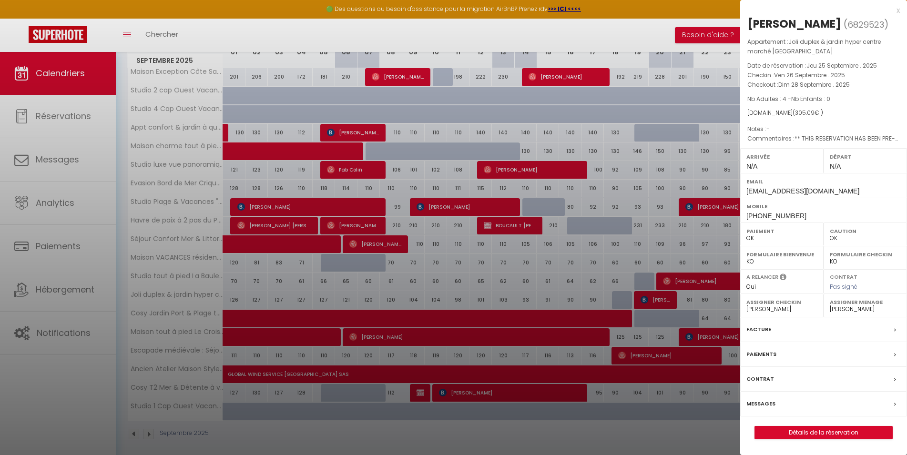
click at [676, 21] on div at bounding box center [453, 227] width 907 height 455
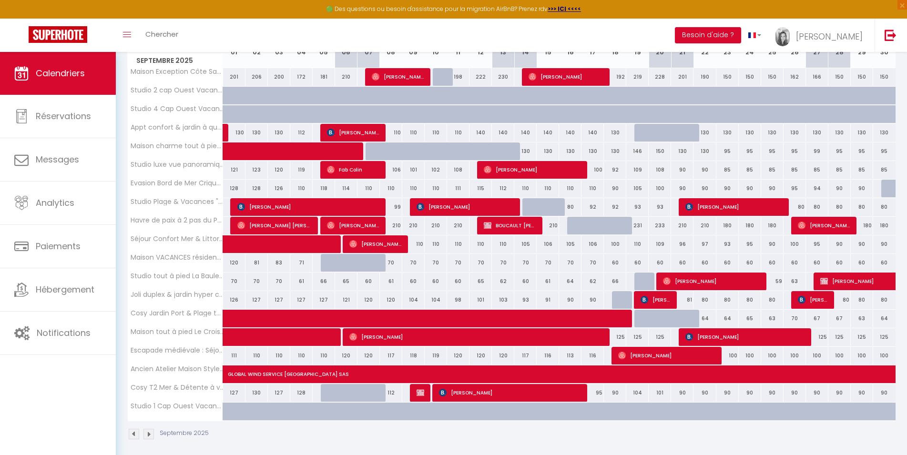
click at [649, 298] on span "vincent alexandre" at bounding box center [655, 300] width 30 height 18
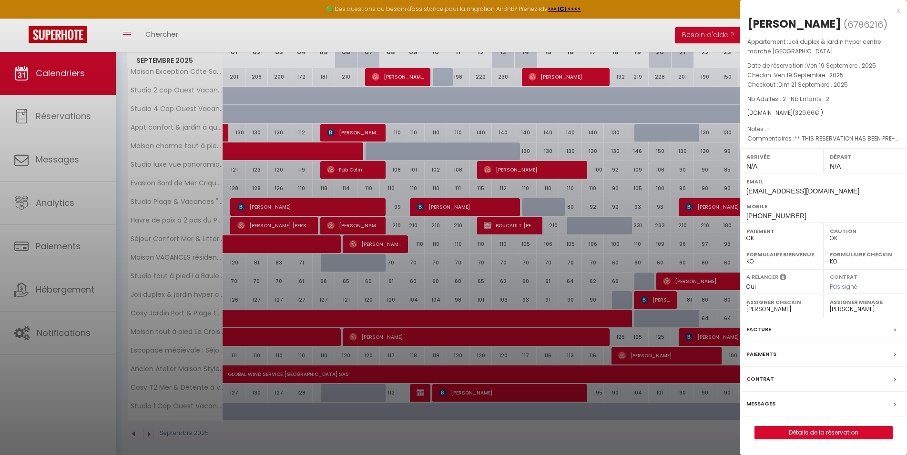
click at [649, 298] on div at bounding box center [453, 227] width 907 height 455
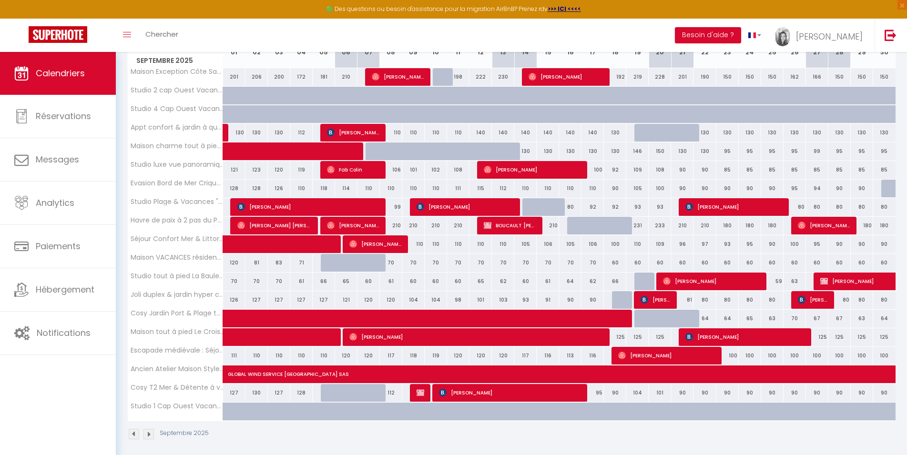
click at [818, 297] on span "ludovic pieri" at bounding box center [812, 300] width 30 height 18
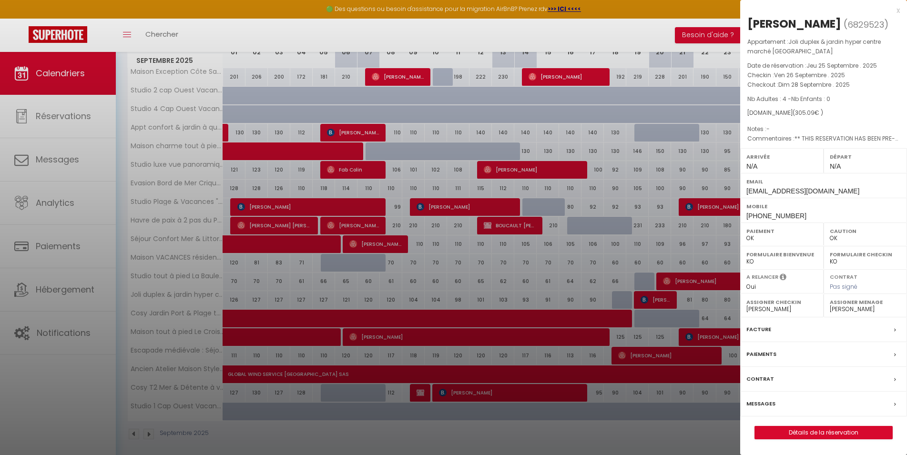
scroll to position [154, 0]
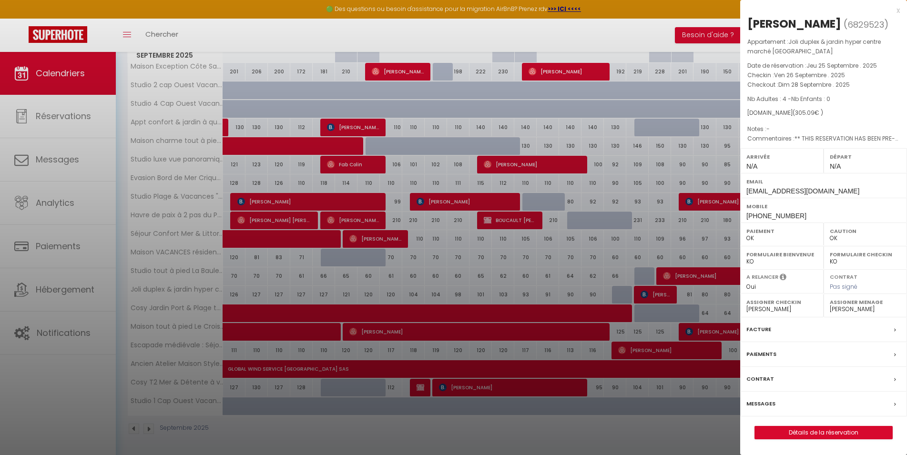
click at [236, 33] on div at bounding box center [453, 227] width 907 height 455
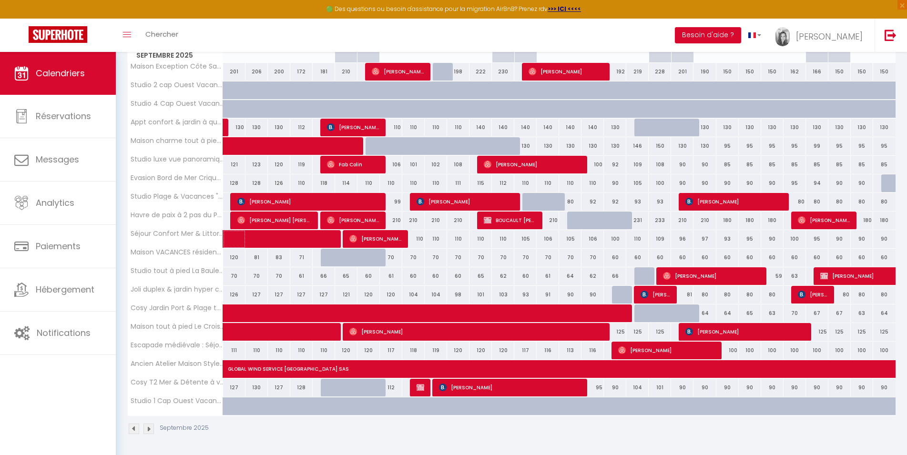
click at [279, 236] on span at bounding box center [292, 239] width 110 height 18
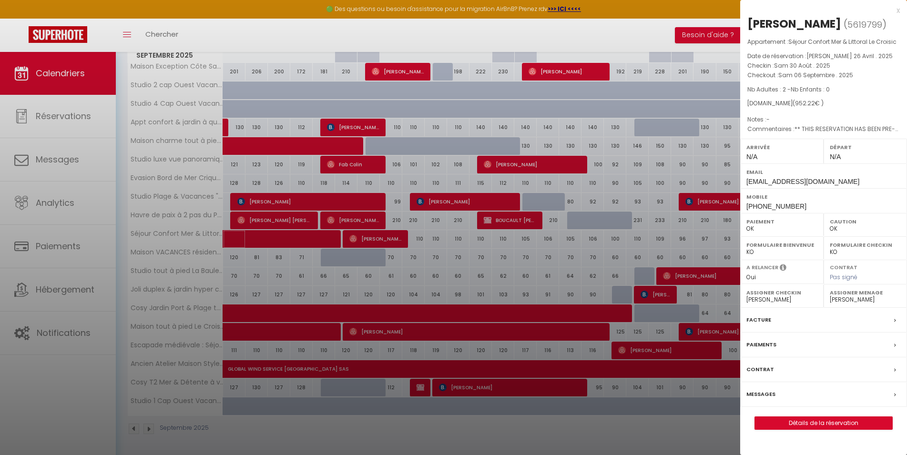
select select "49230"
click at [279, 236] on div at bounding box center [453, 227] width 907 height 455
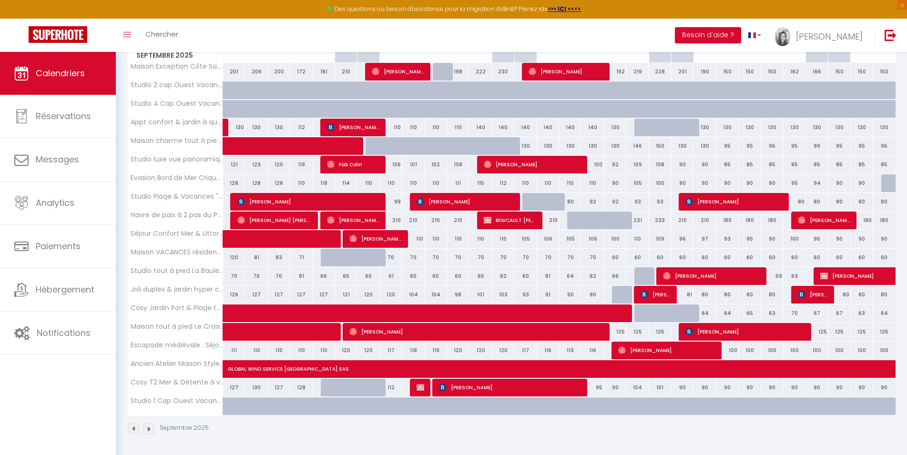
click at [381, 231] on span "Kathrin Susanne Kirst" at bounding box center [375, 239] width 52 height 18
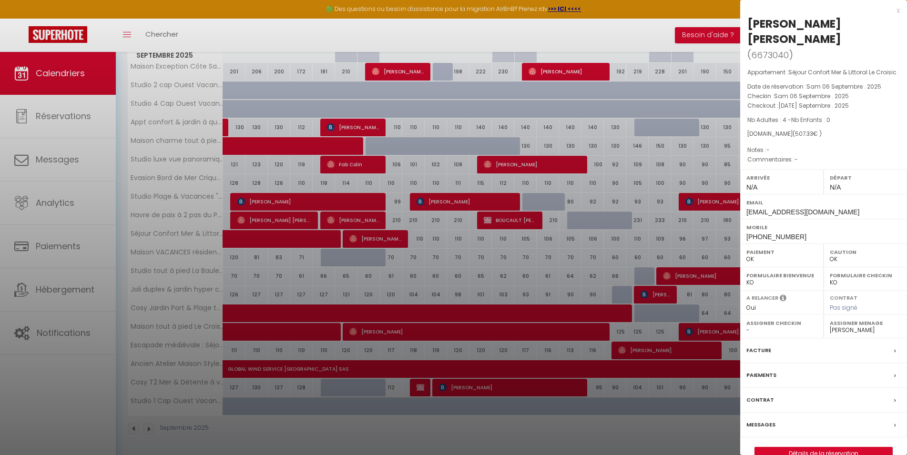
click at [382, 231] on div at bounding box center [453, 227] width 907 height 455
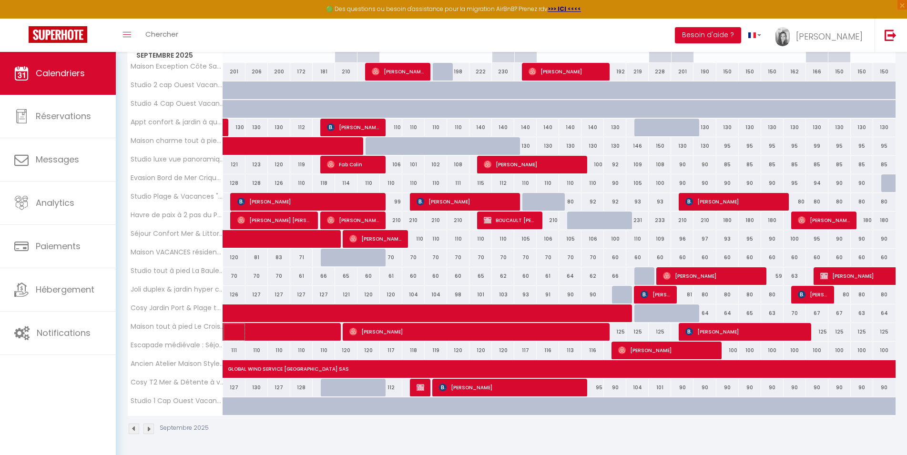
drag, startPoint x: 258, startPoint y: 324, endPoint x: 258, endPoint y: 330, distance: 6.2
click at [258, 324] on span at bounding box center [292, 332] width 110 height 18
select select "45563"
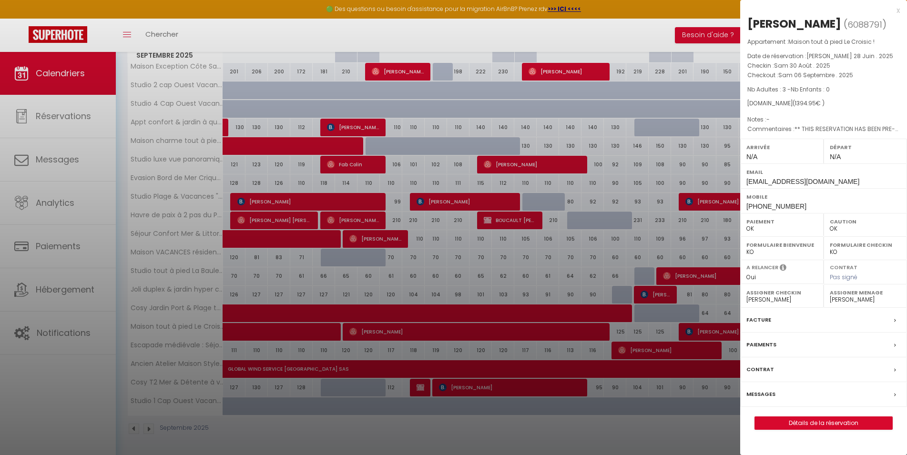
click at [388, 332] on div at bounding box center [453, 227] width 907 height 455
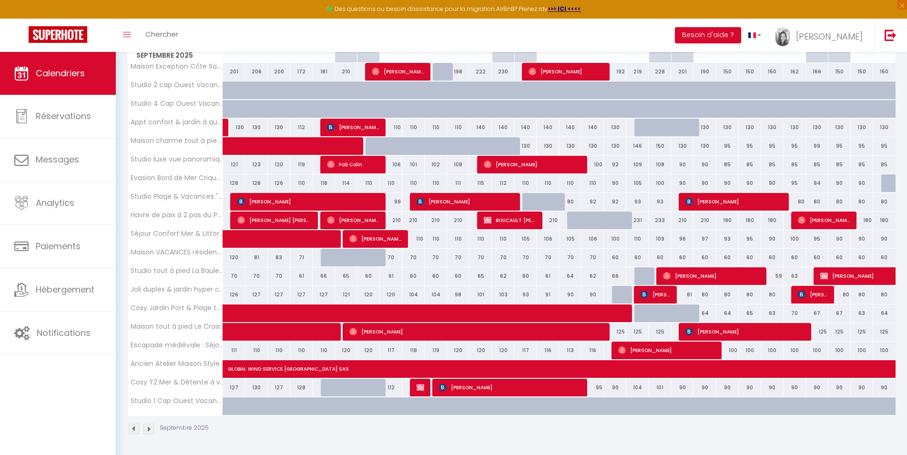
click at [388, 332] on span "Jane Dunning" at bounding box center [476, 332] width 254 height 18
select select "26076"
select select "49230"
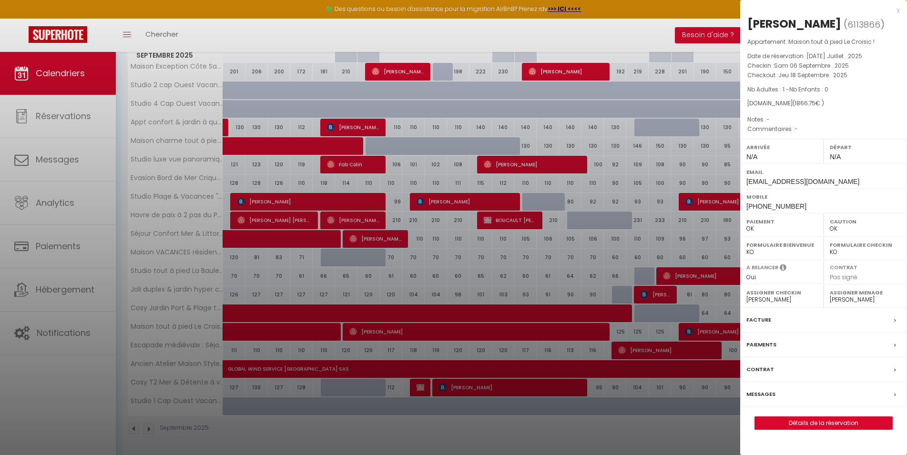
click at [388, 332] on div at bounding box center [453, 227] width 907 height 455
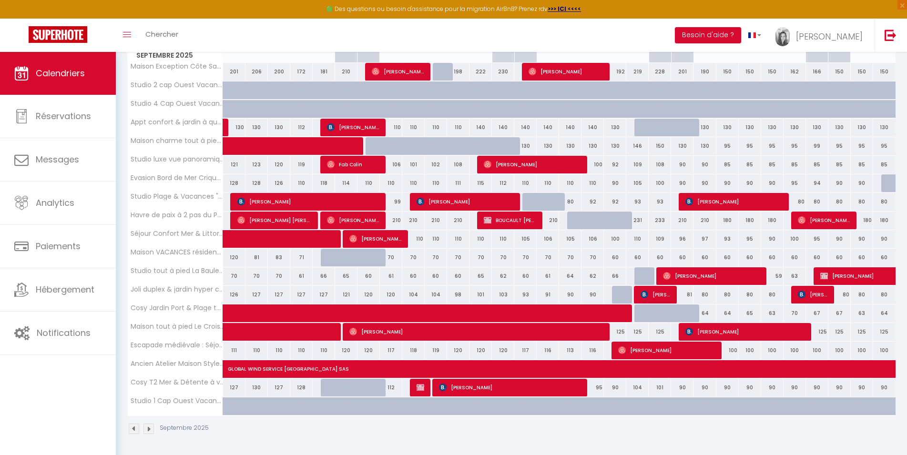
click at [713, 334] on span "Lauren Tough" at bounding box center [745, 332] width 120 height 18
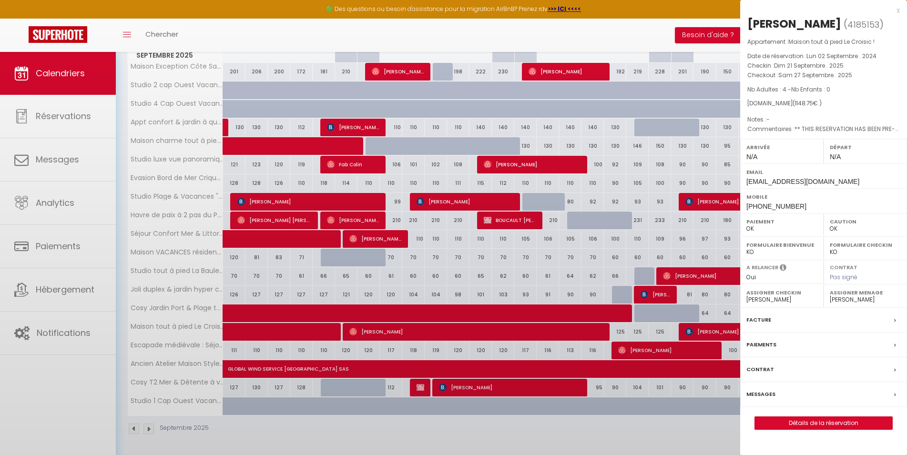
select select "45563"
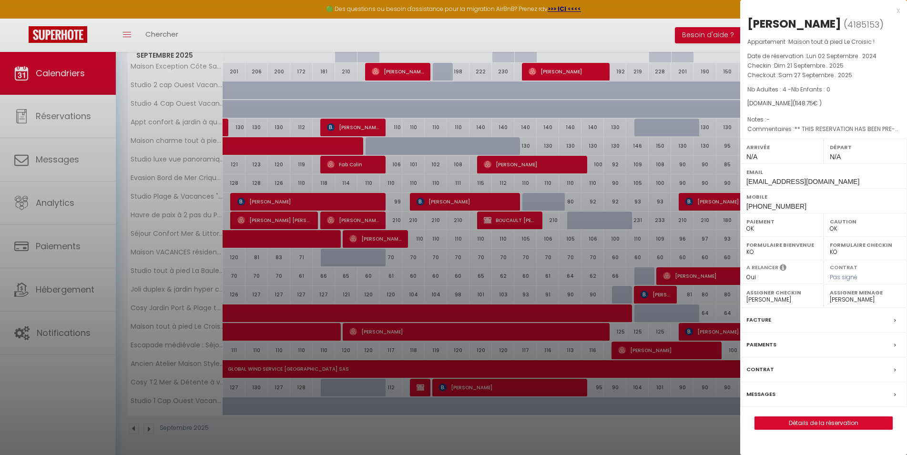
click at [651, 433] on div at bounding box center [453, 227] width 907 height 455
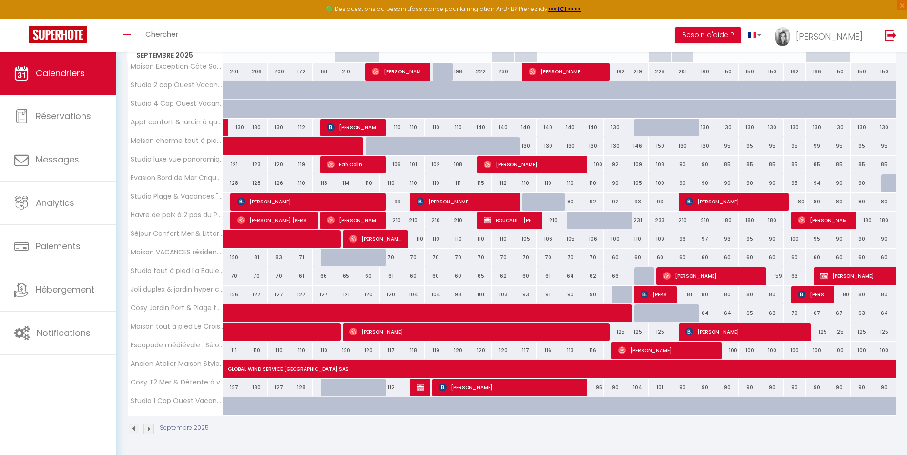
click at [736, 274] on span "Thierry Brard" at bounding box center [711, 276] width 97 height 18
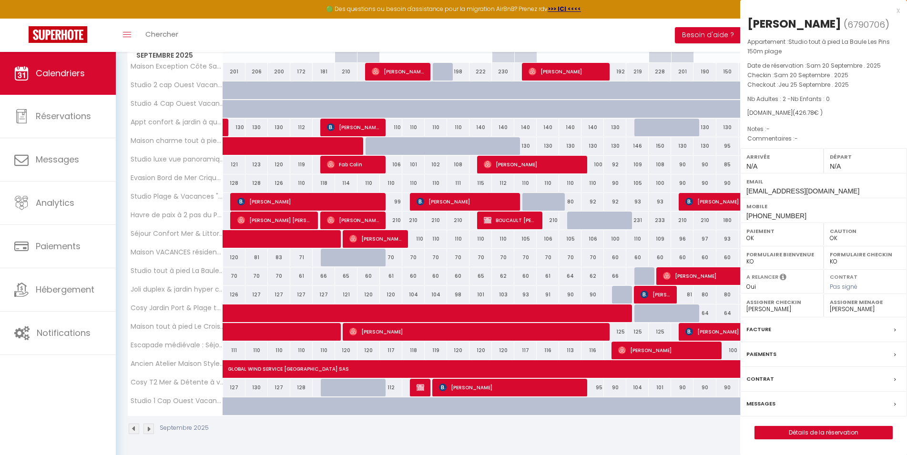
select select
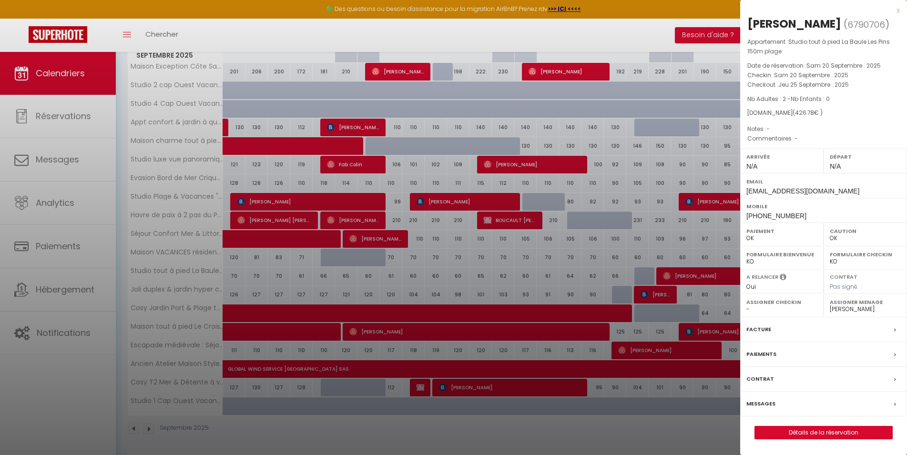
click at [635, 28] on div at bounding box center [453, 227] width 907 height 455
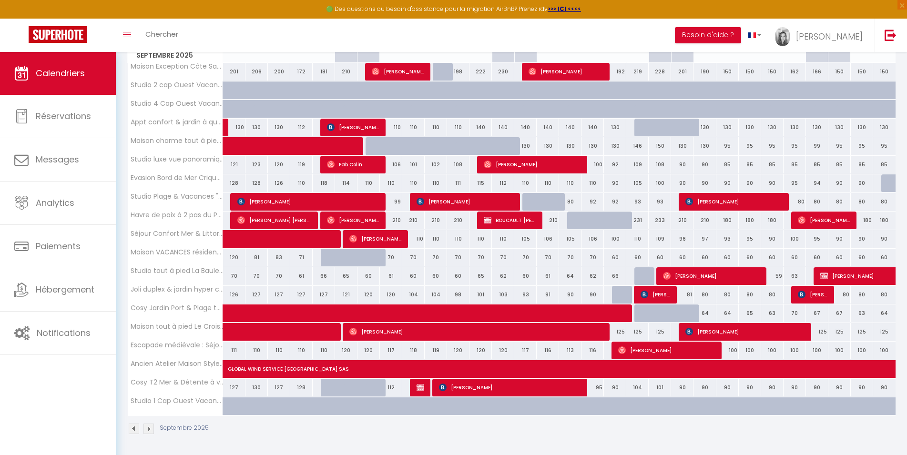
click at [846, 275] on span "Gérard HAMEL" at bounding box center [896, 276] width 153 height 18
select select "KO"
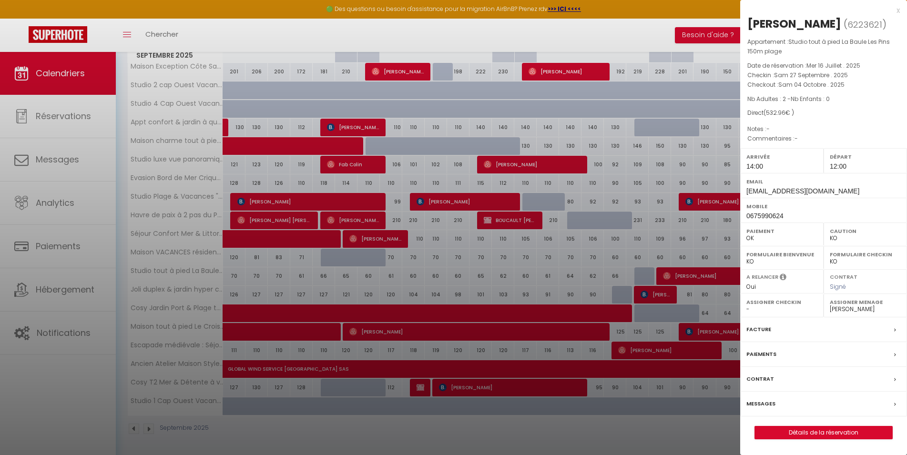
click at [660, 426] on div at bounding box center [453, 227] width 907 height 455
